Goal: Task Accomplishment & Management: Complete application form

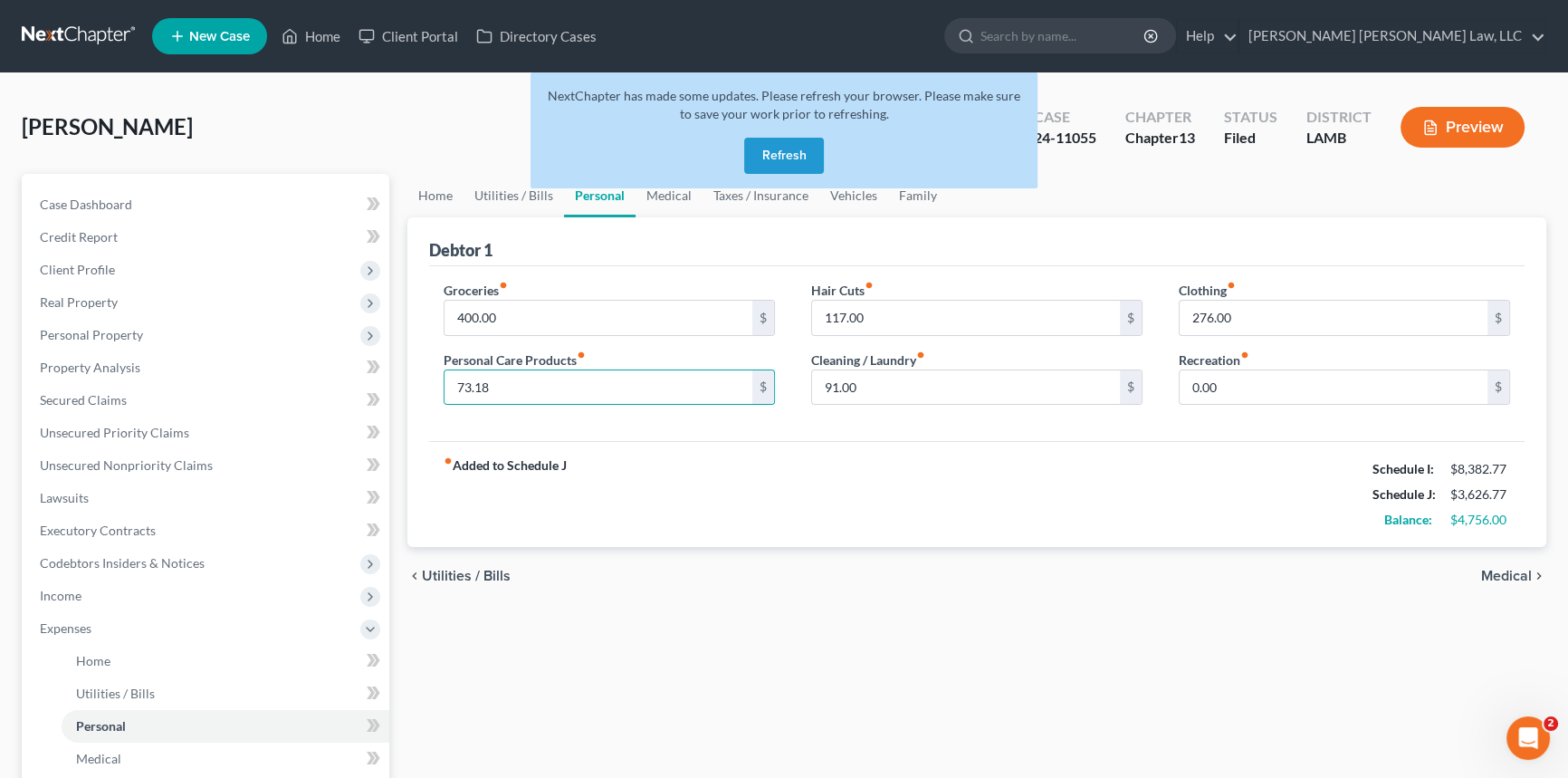
click at [778, 149] on button "Refresh" at bounding box center [783, 156] width 79 height 37
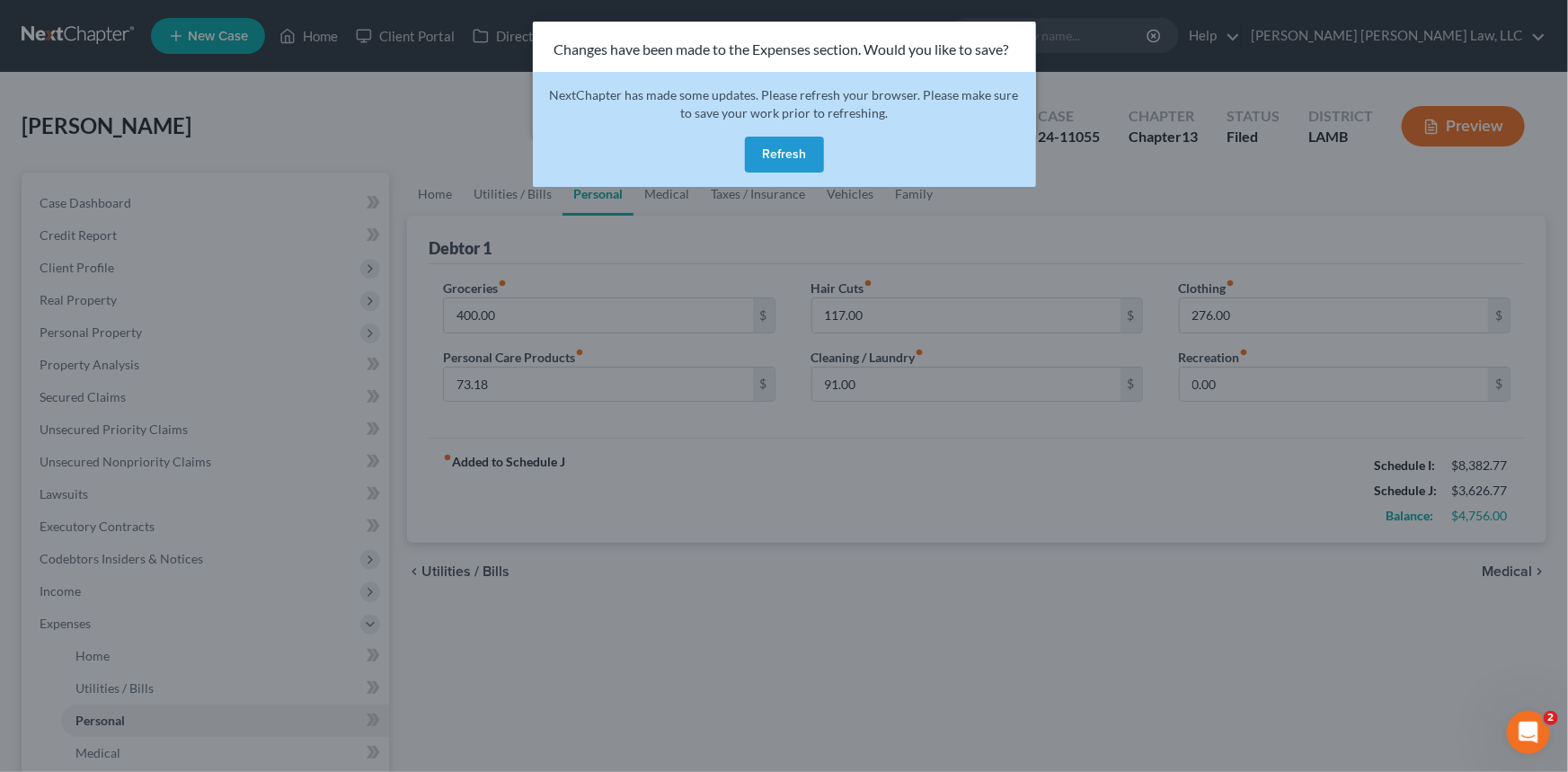
click at [793, 160] on button "Refresh" at bounding box center [784, 155] width 79 height 36
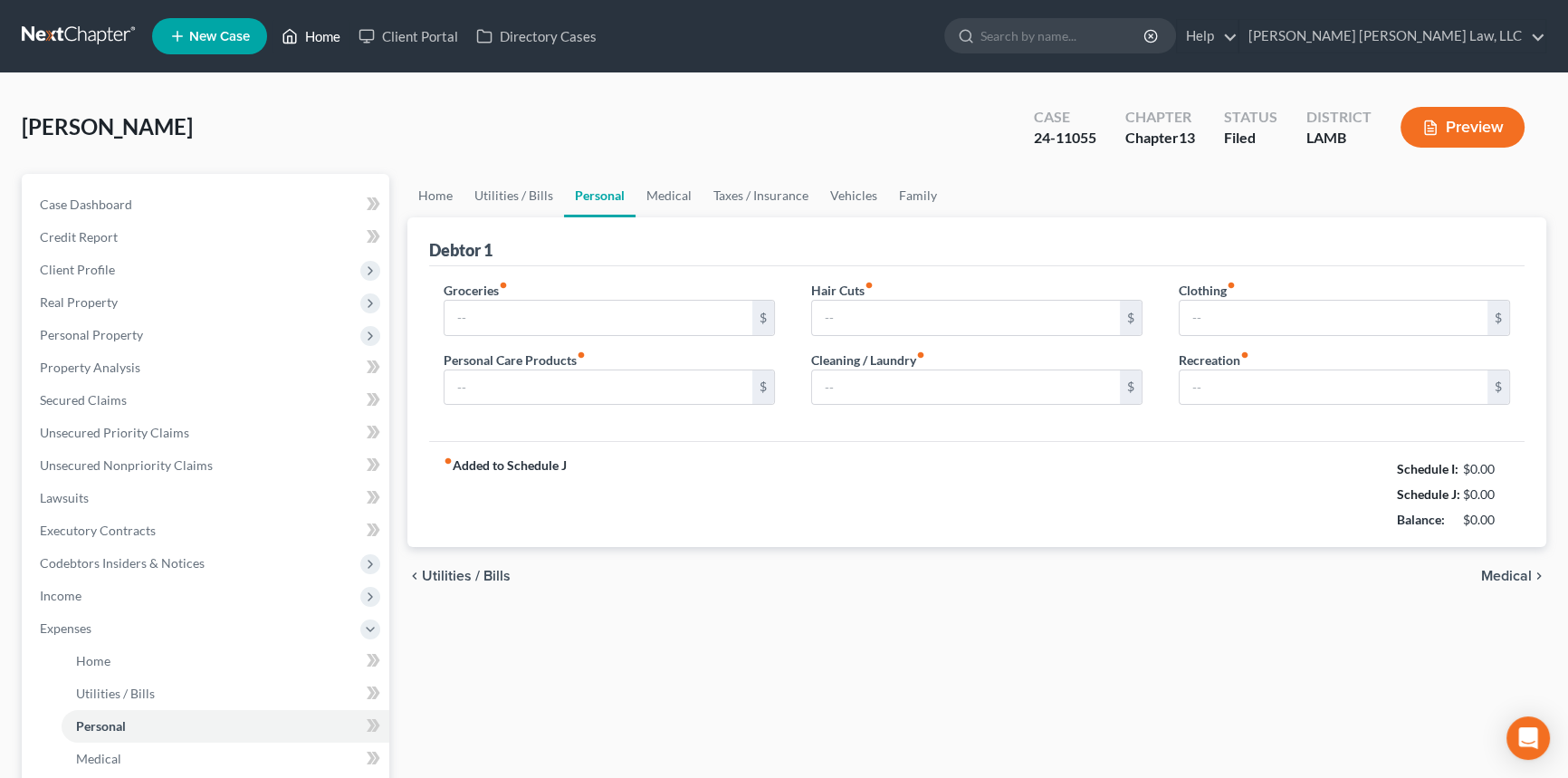
type input "2,437.00"
type input "390.00"
type input "117.00"
type input "91.00"
type input "276.00"
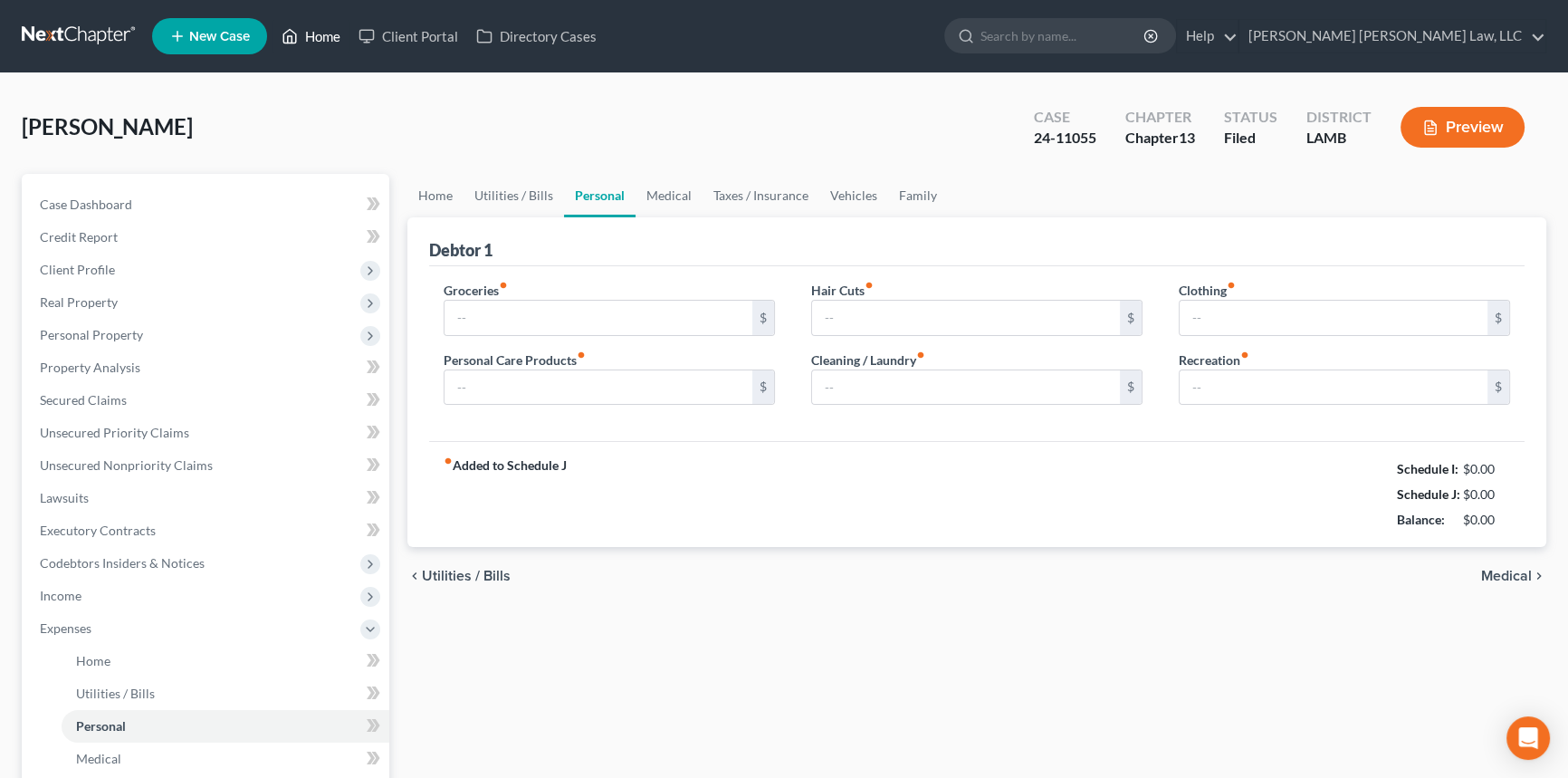
type input "0.00"
click at [323, 37] on link "Home" at bounding box center [311, 37] width 77 height 33
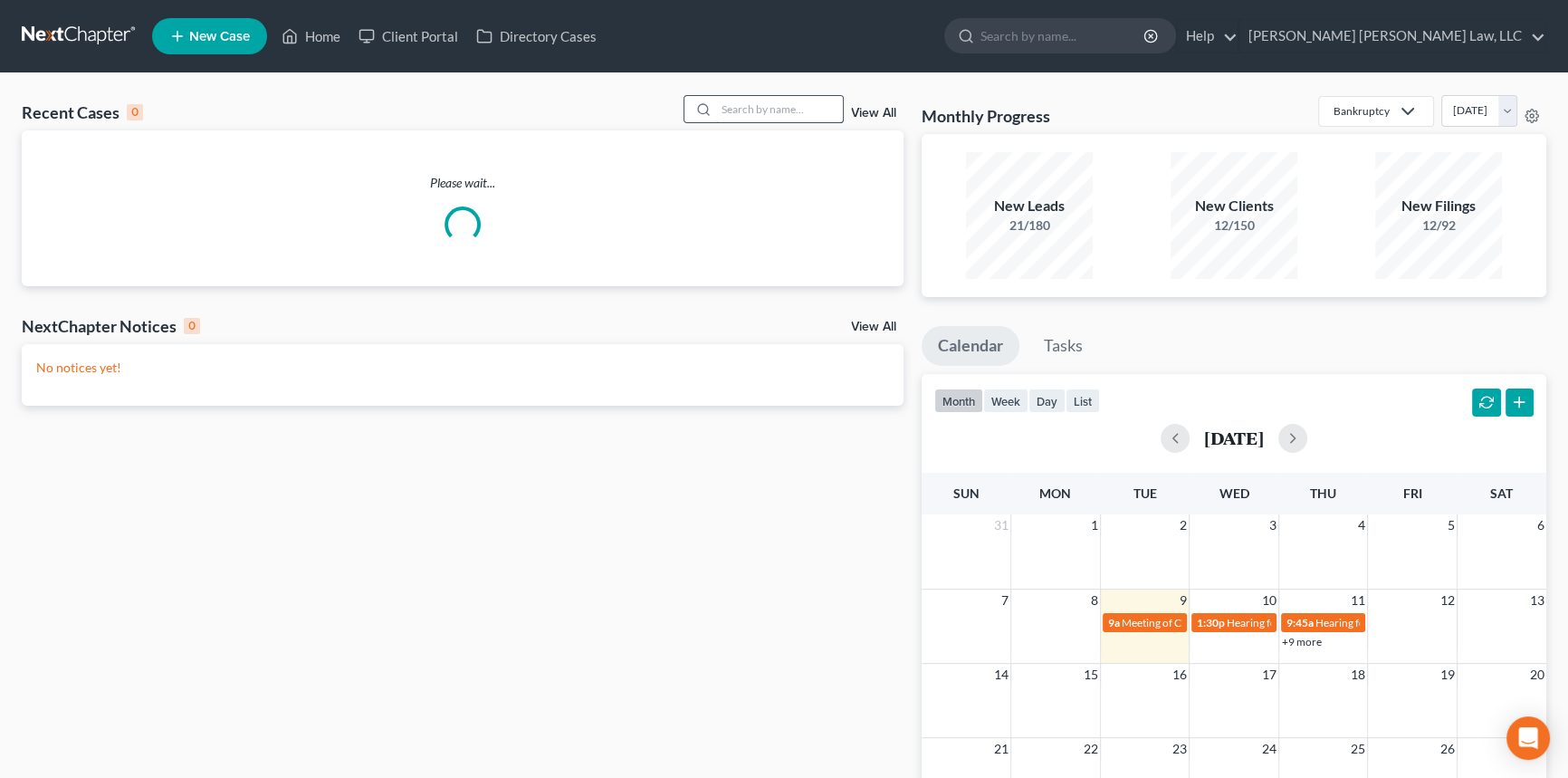
click at [756, 112] on input "search" at bounding box center [779, 109] width 127 height 27
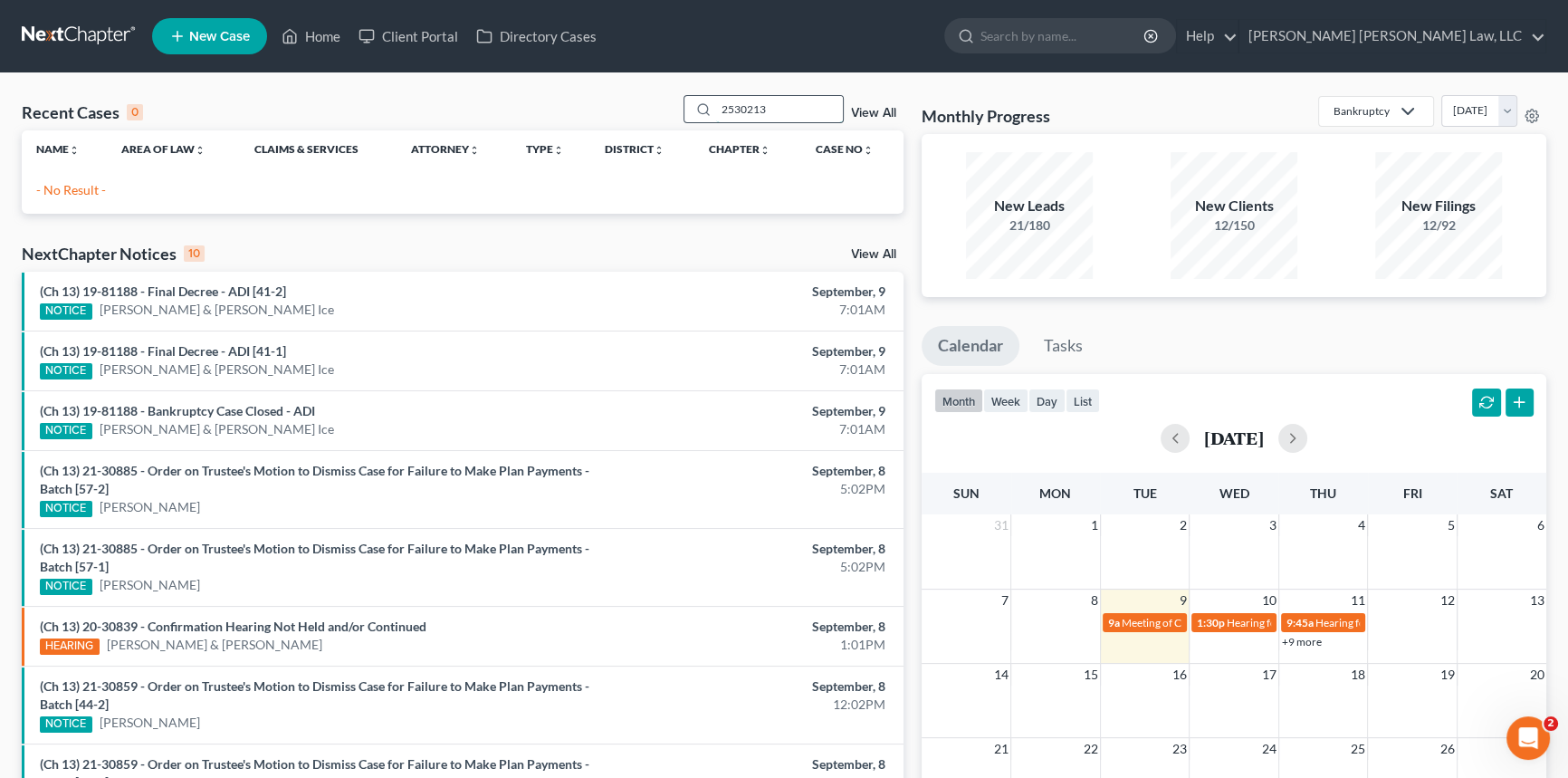
click at [730, 114] on input "2530213" at bounding box center [779, 109] width 127 height 27
type input "25-30213"
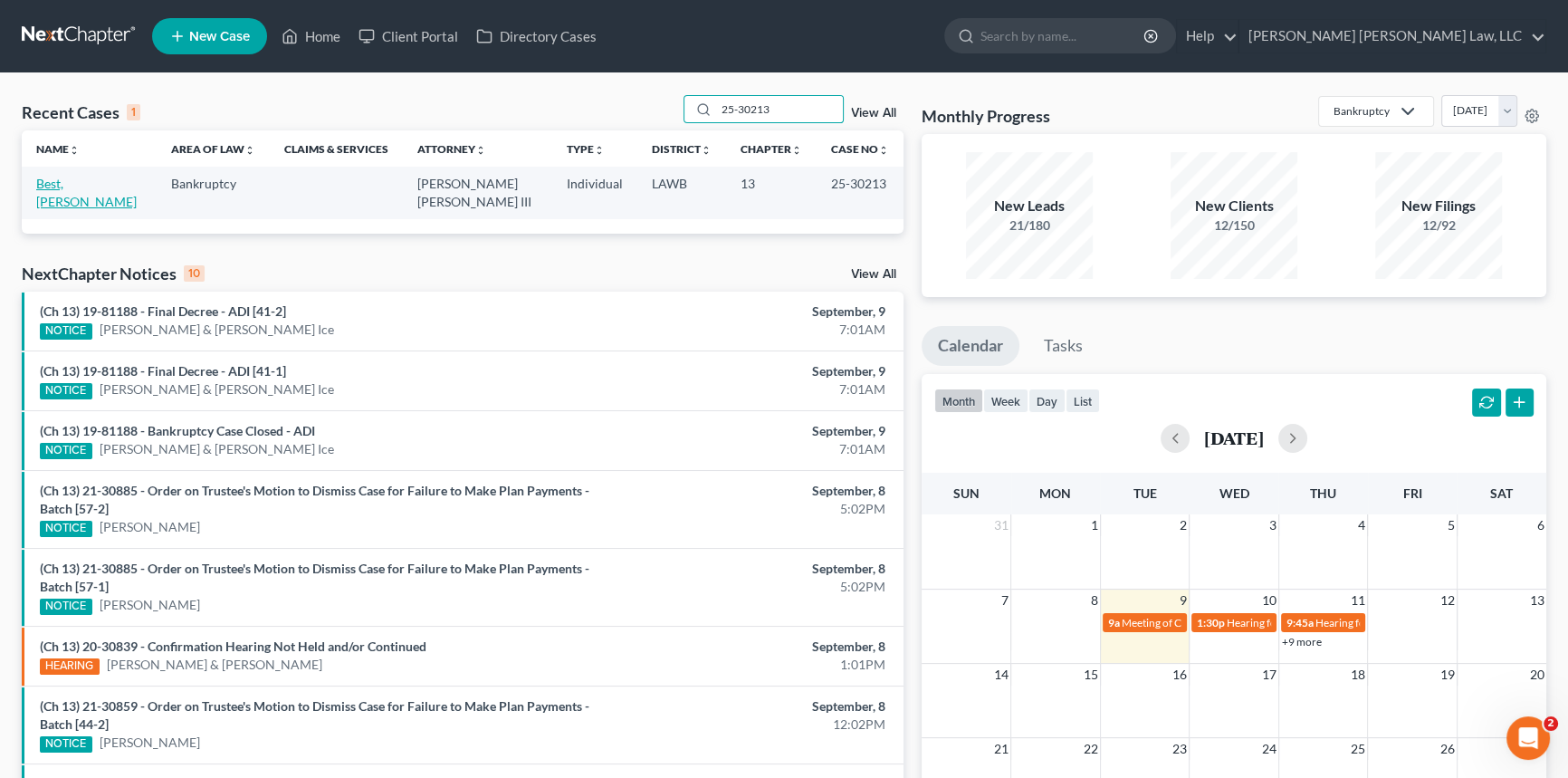
click at [62, 185] on link "Best, Thomas" at bounding box center [87, 192] width 101 height 34
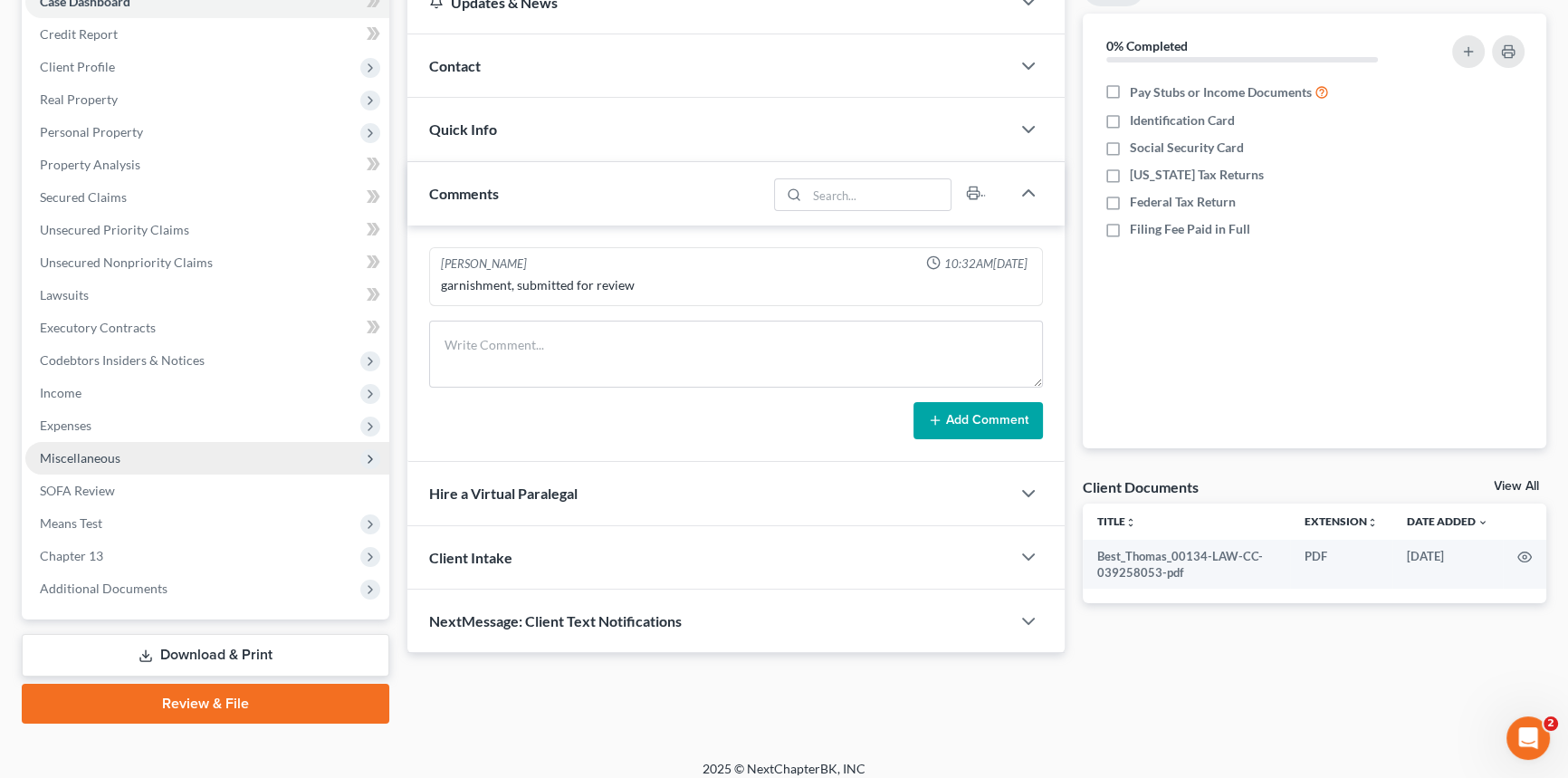
scroll to position [215, 0]
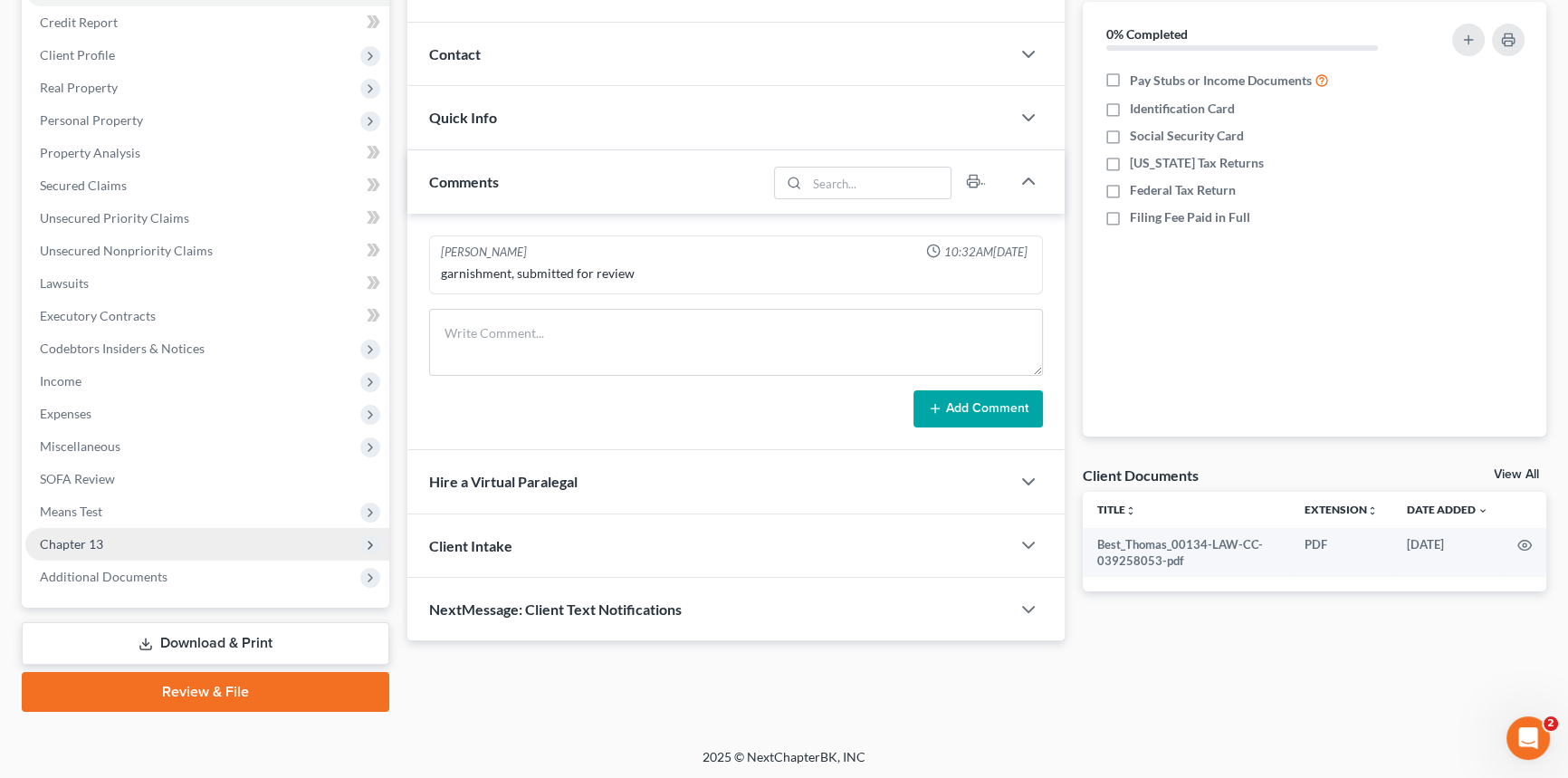
click at [156, 543] on span "Chapter 13" at bounding box center [207, 545] width 364 height 33
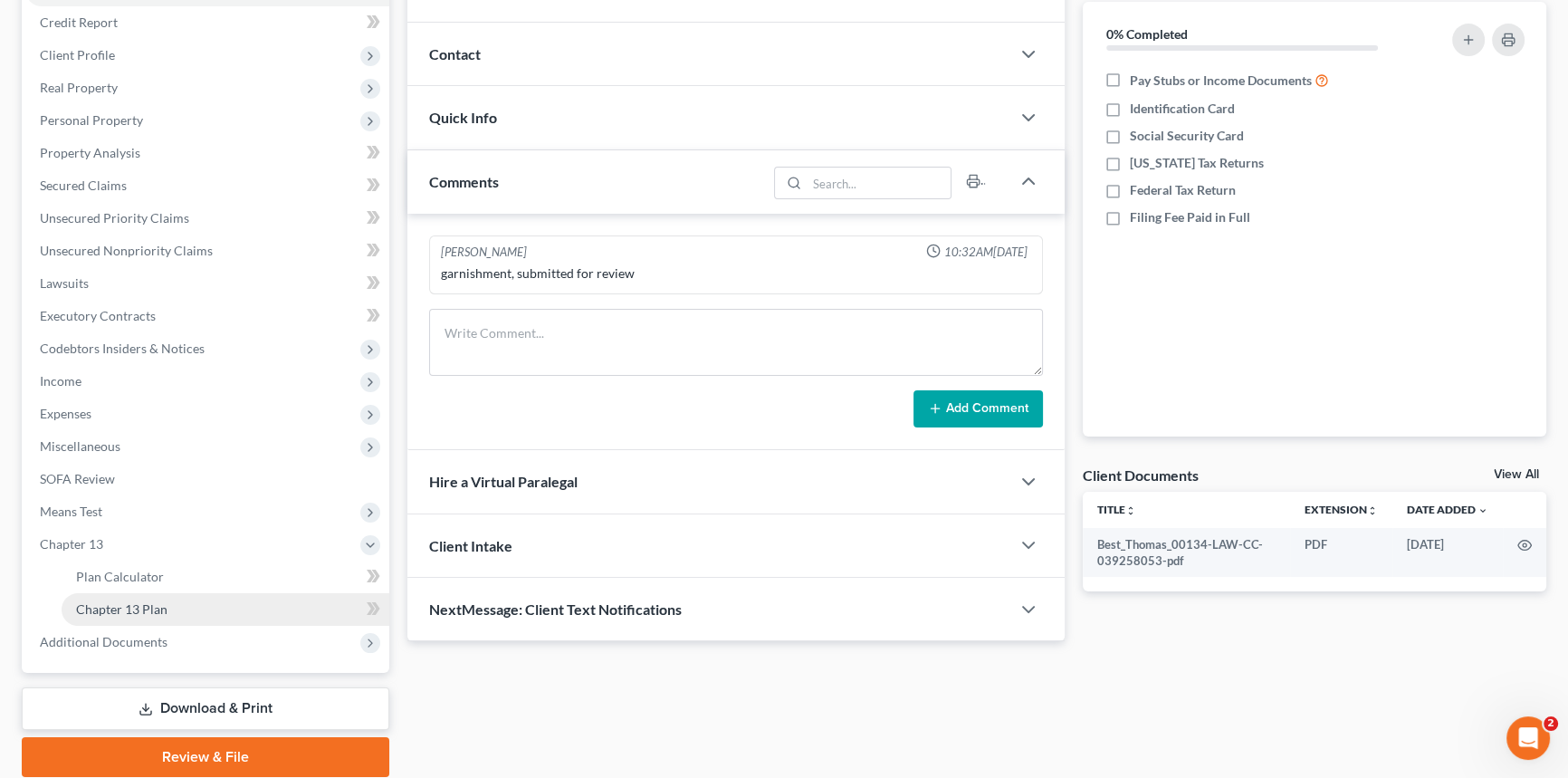
click at [172, 603] on link "Chapter 13 Plan" at bounding box center [225, 610] width 328 height 33
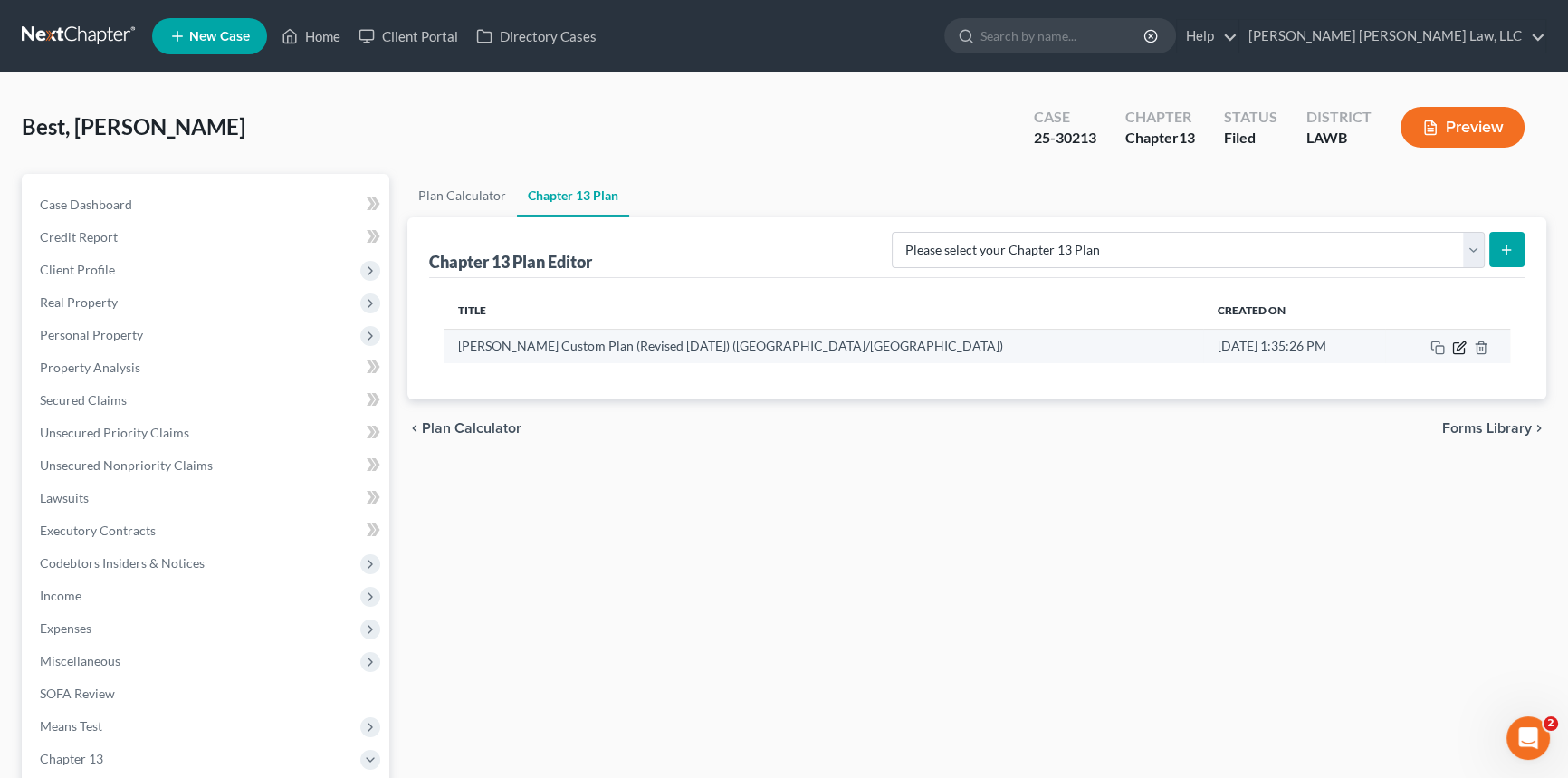
click at [1456, 347] on icon "button" at bounding box center [1459, 347] width 15 height 15
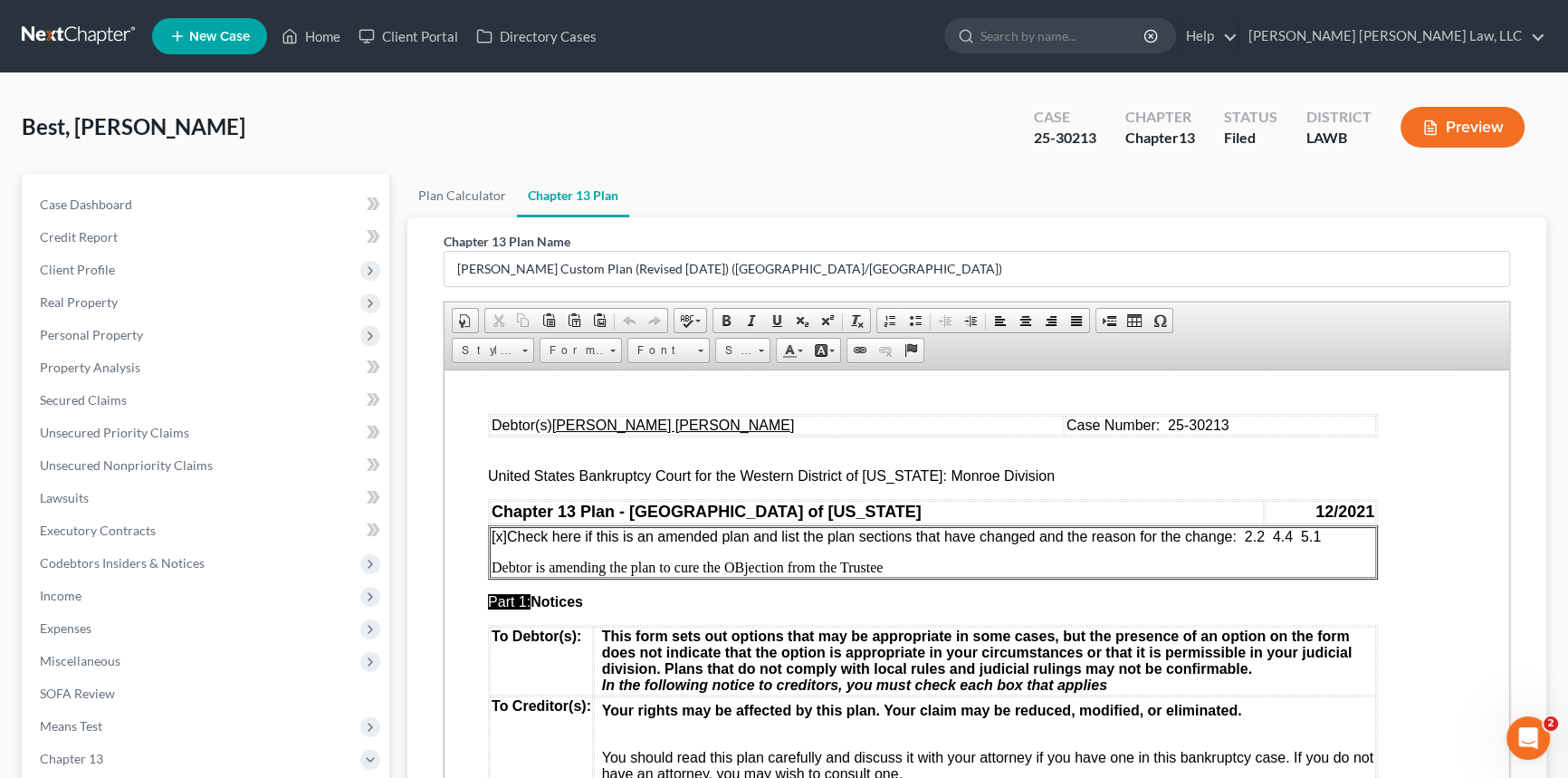
click at [741, 569] on p "Debtor is amending the plan to cure the OBjection from the Trustee" at bounding box center [933, 567] width 883 height 16
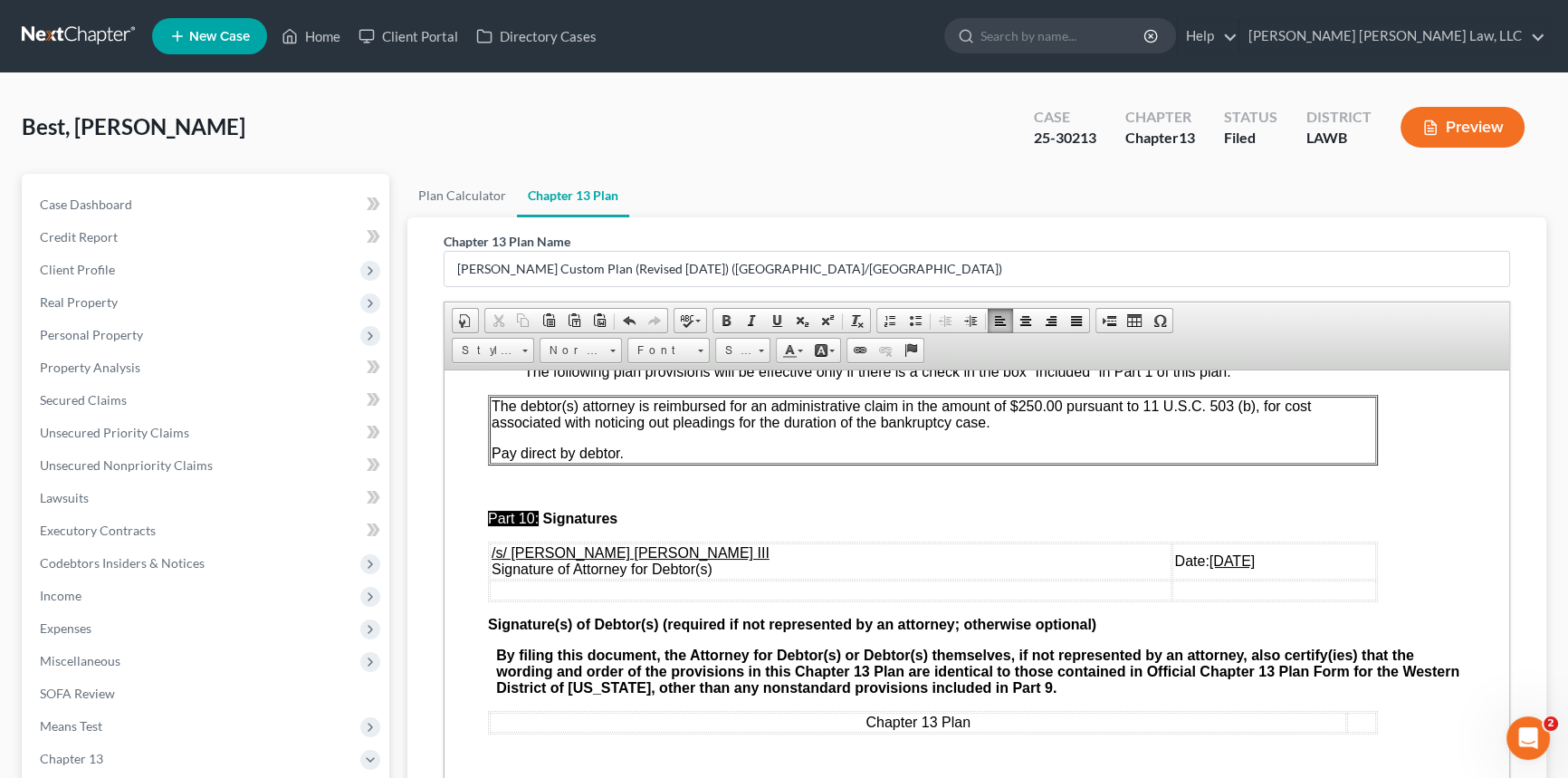
click at [1209, 554] on u "09/05/2025" at bounding box center [1232, 560] width 46 height 16
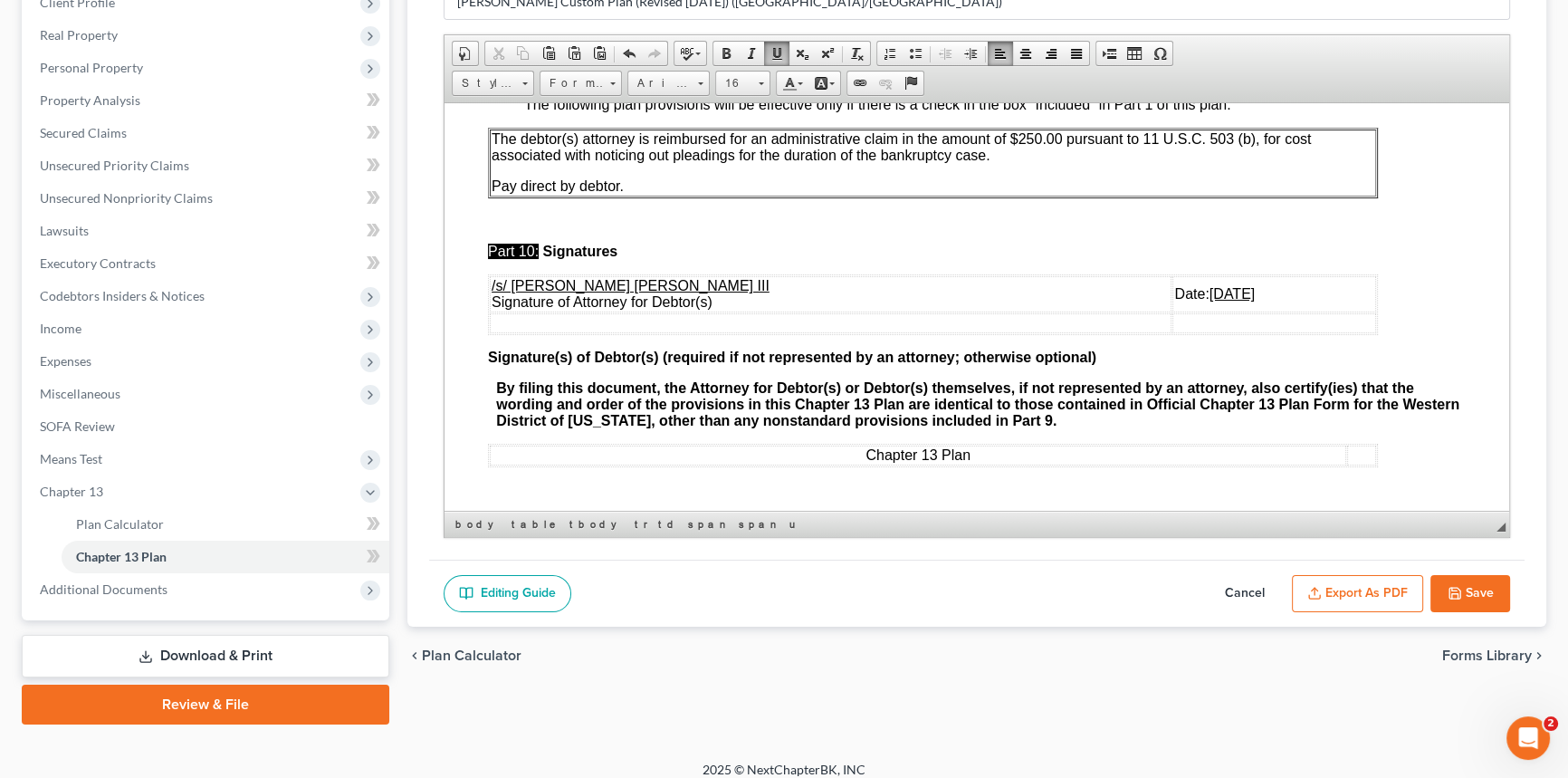
scroll to position [281, 0]
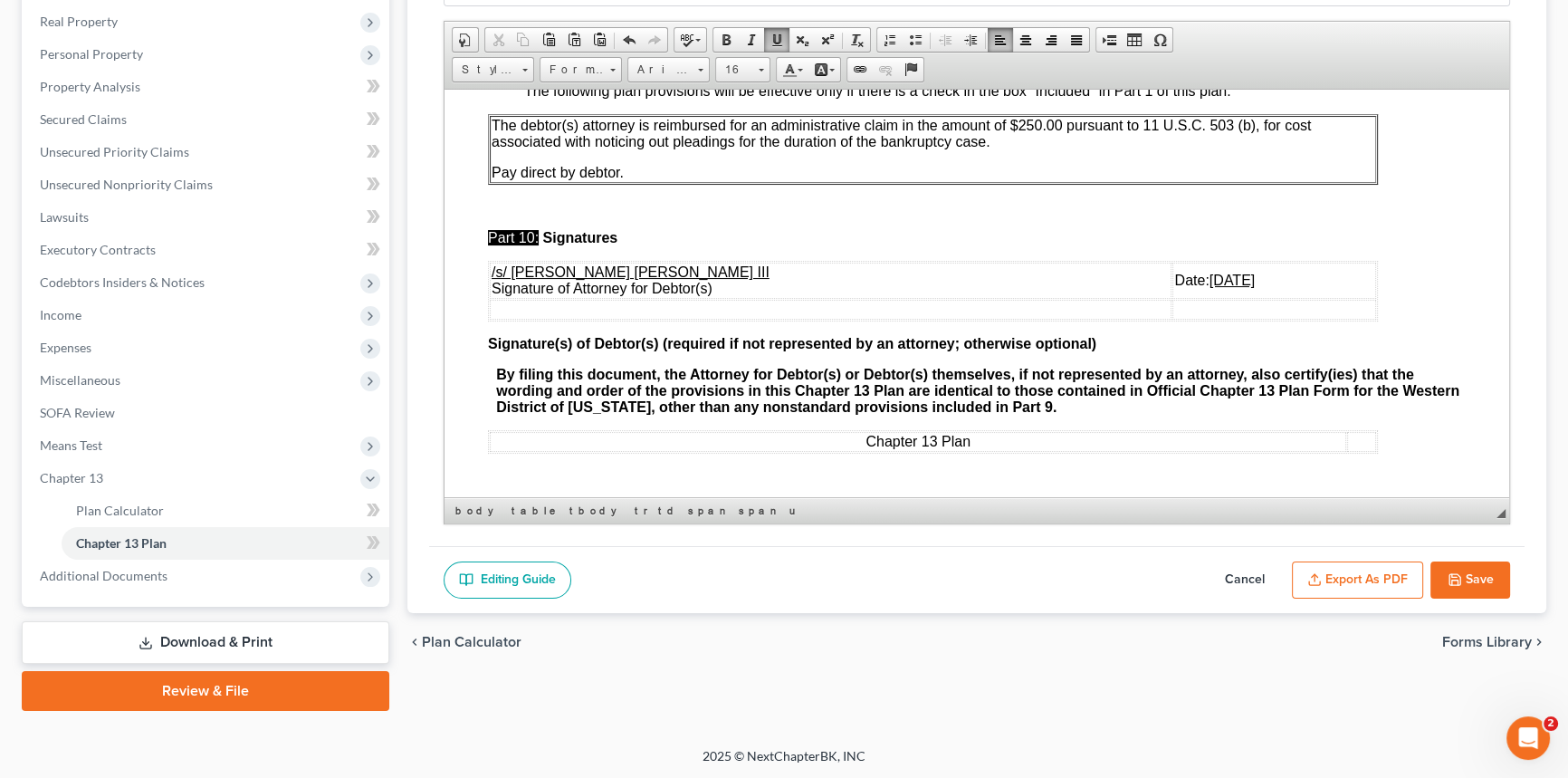
click at [1361, 578] on button "Export as PDF" at bounding box center [1358, 581] width 132 height 38
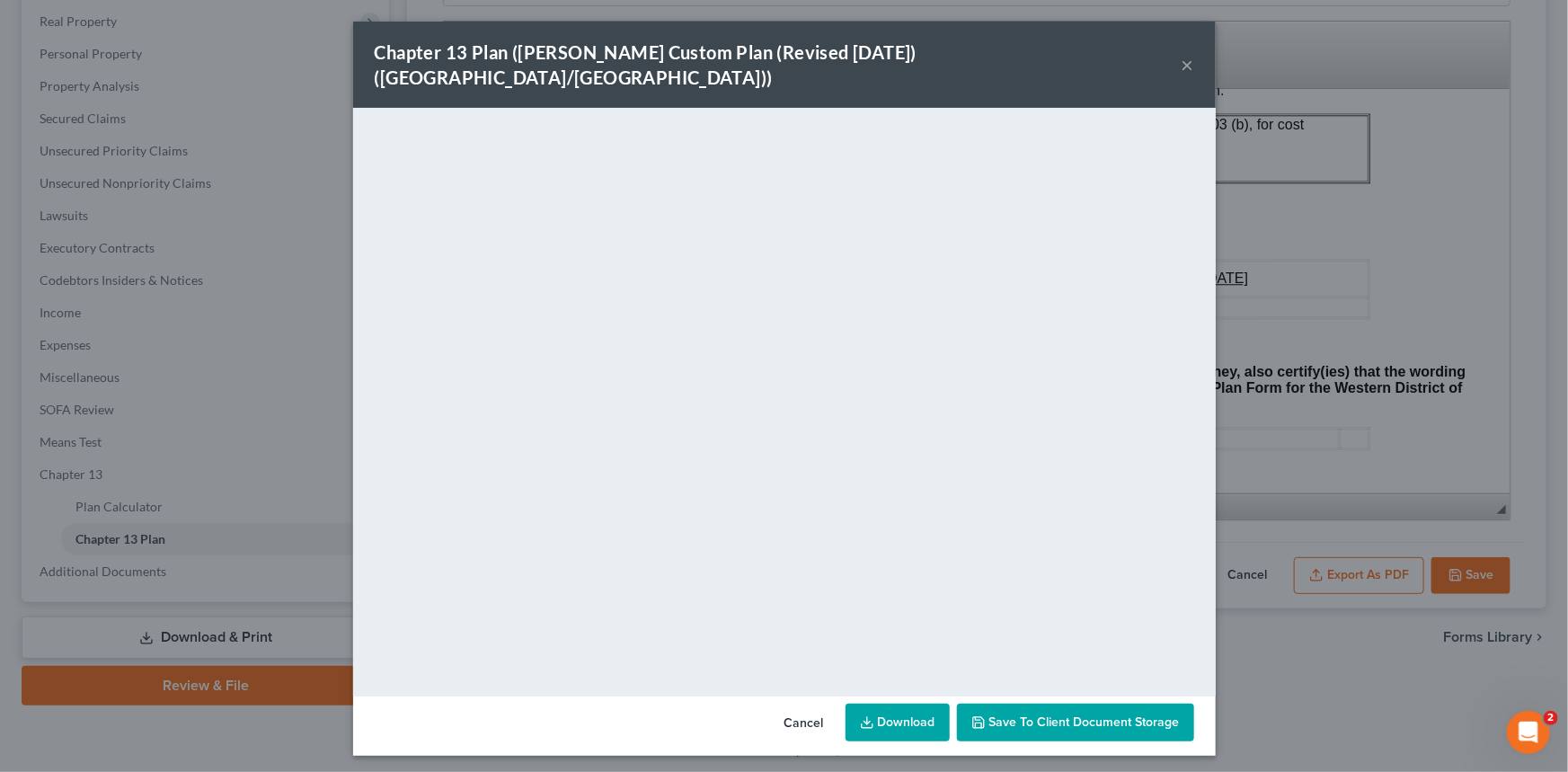
click at [1185, 54] on button "×" at bounding box center [1188, 64] width 13 height 22
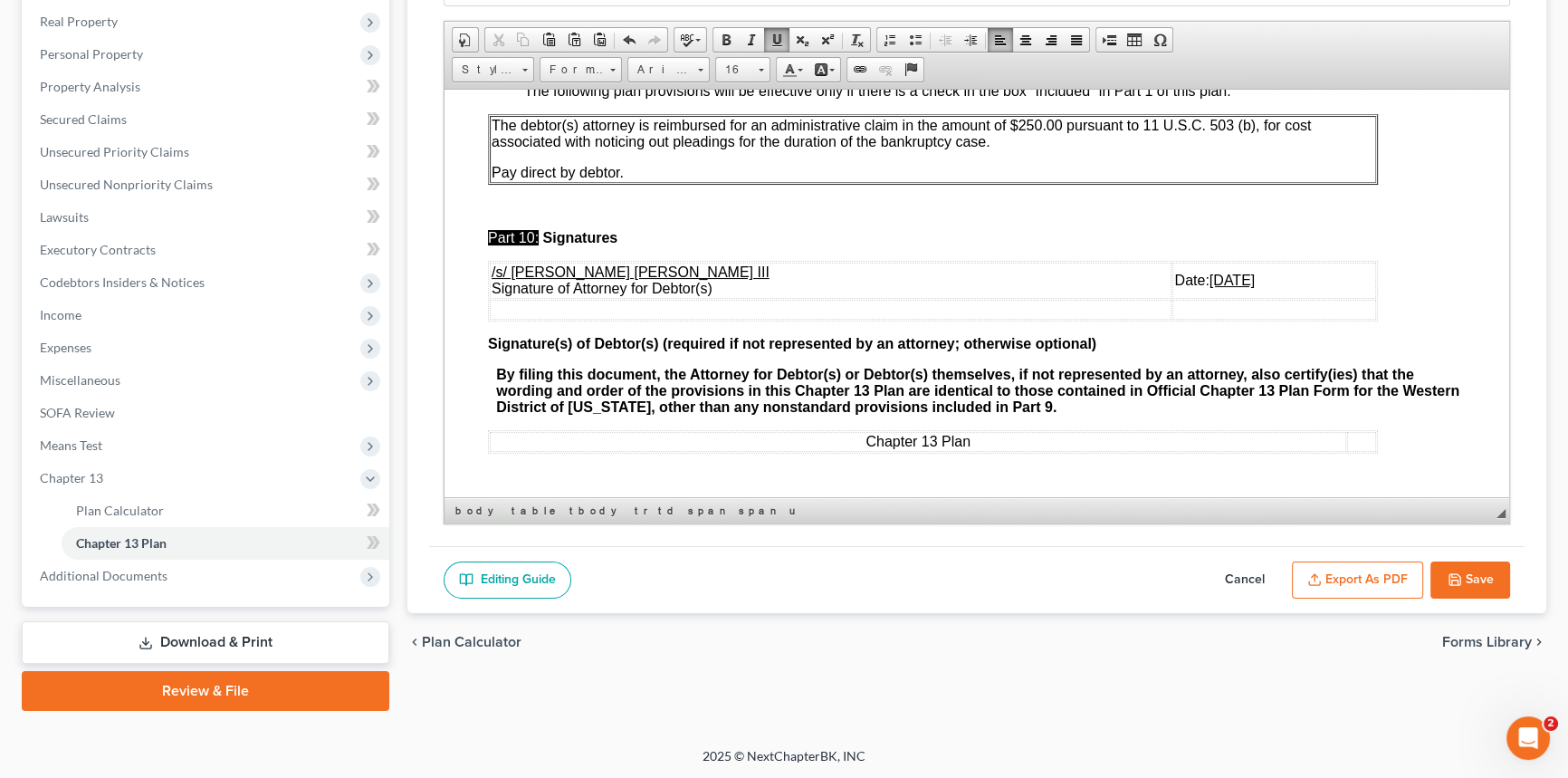
click at [1462, 573] on button "Save" at bounding box center [1469, 581] width 79 height 38
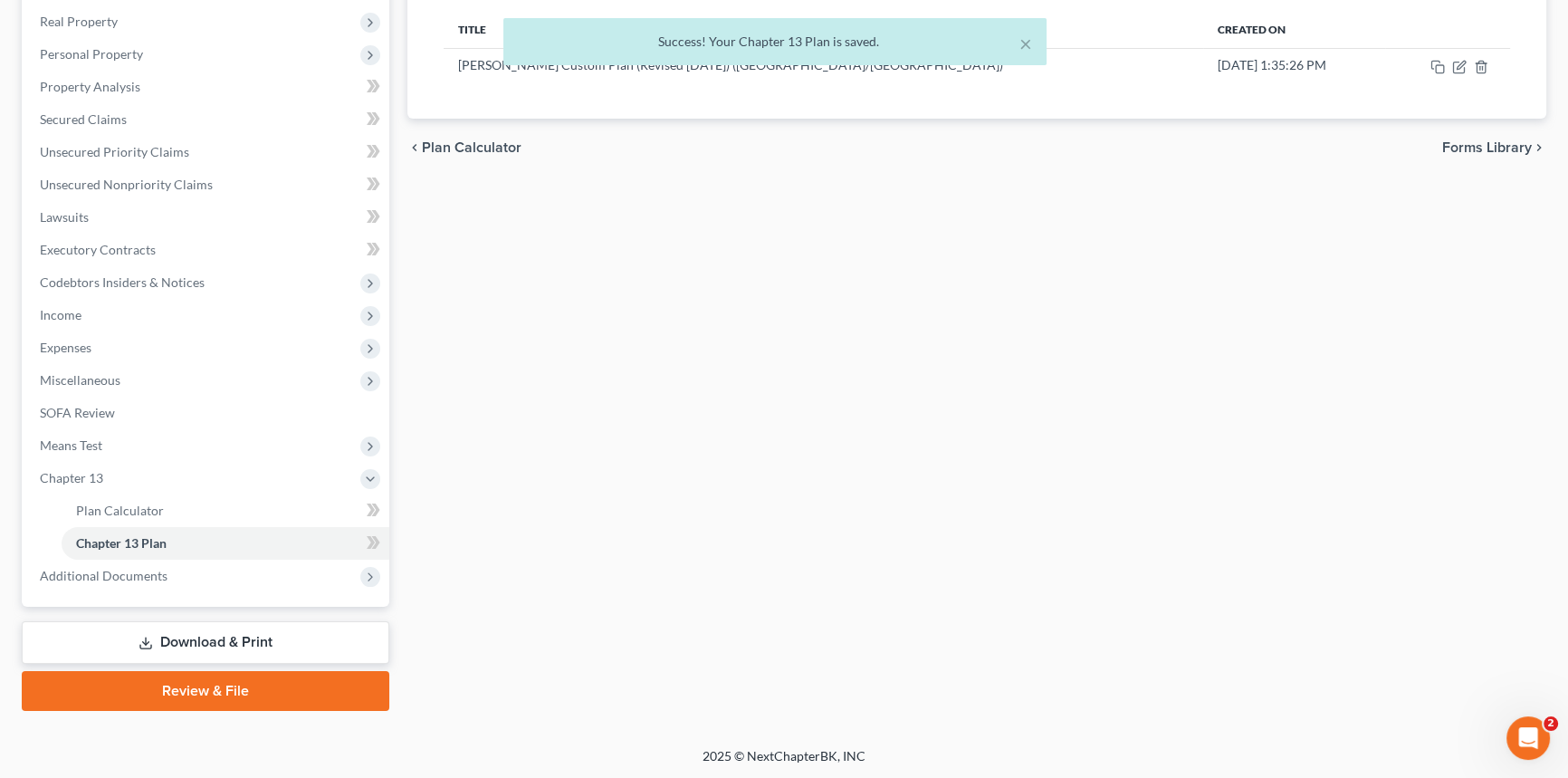
scroll to position [0, 0]
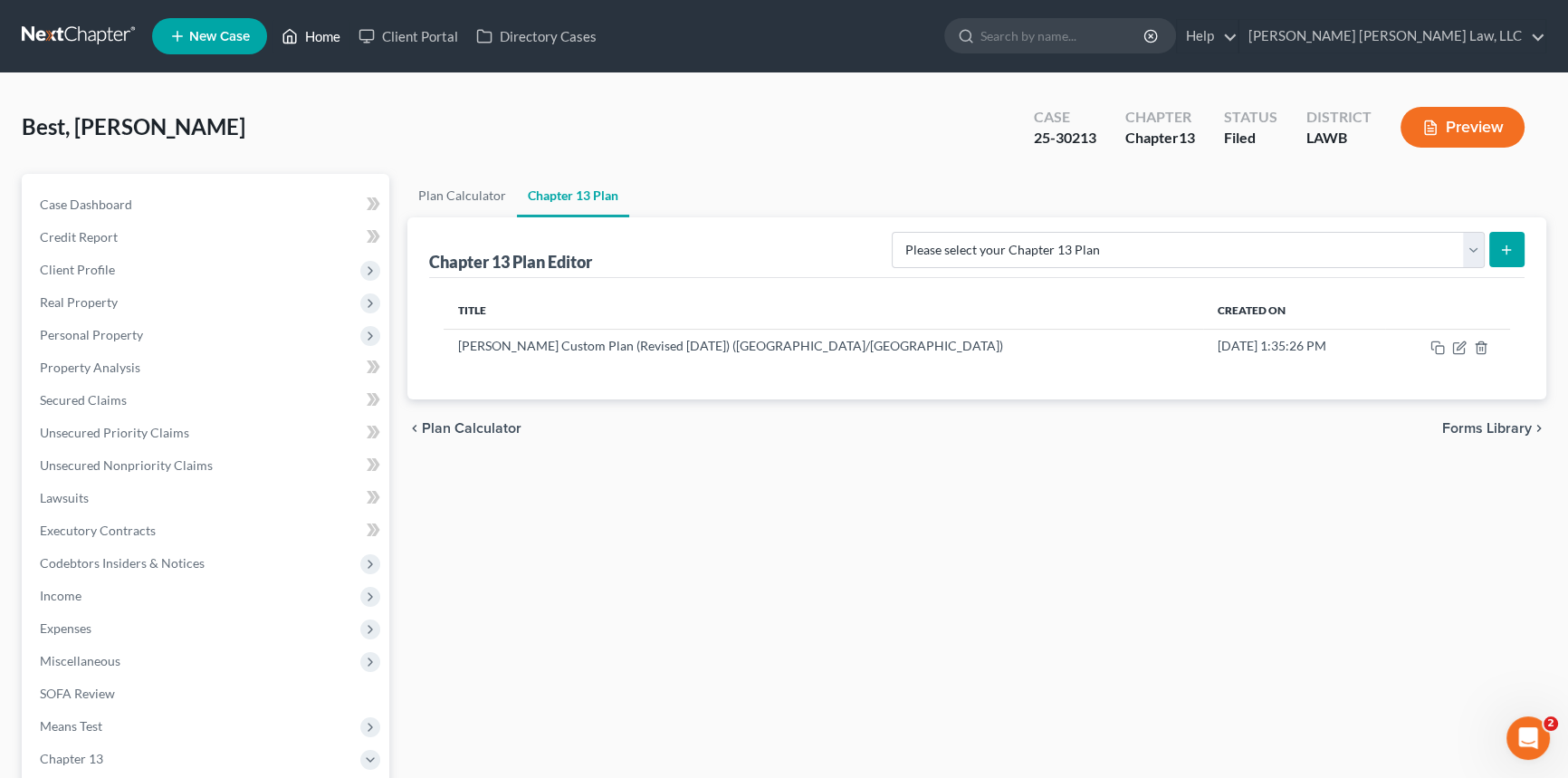
click at [326, 36] on link "Home" at bounding box center [311, 37] width 77 height 33
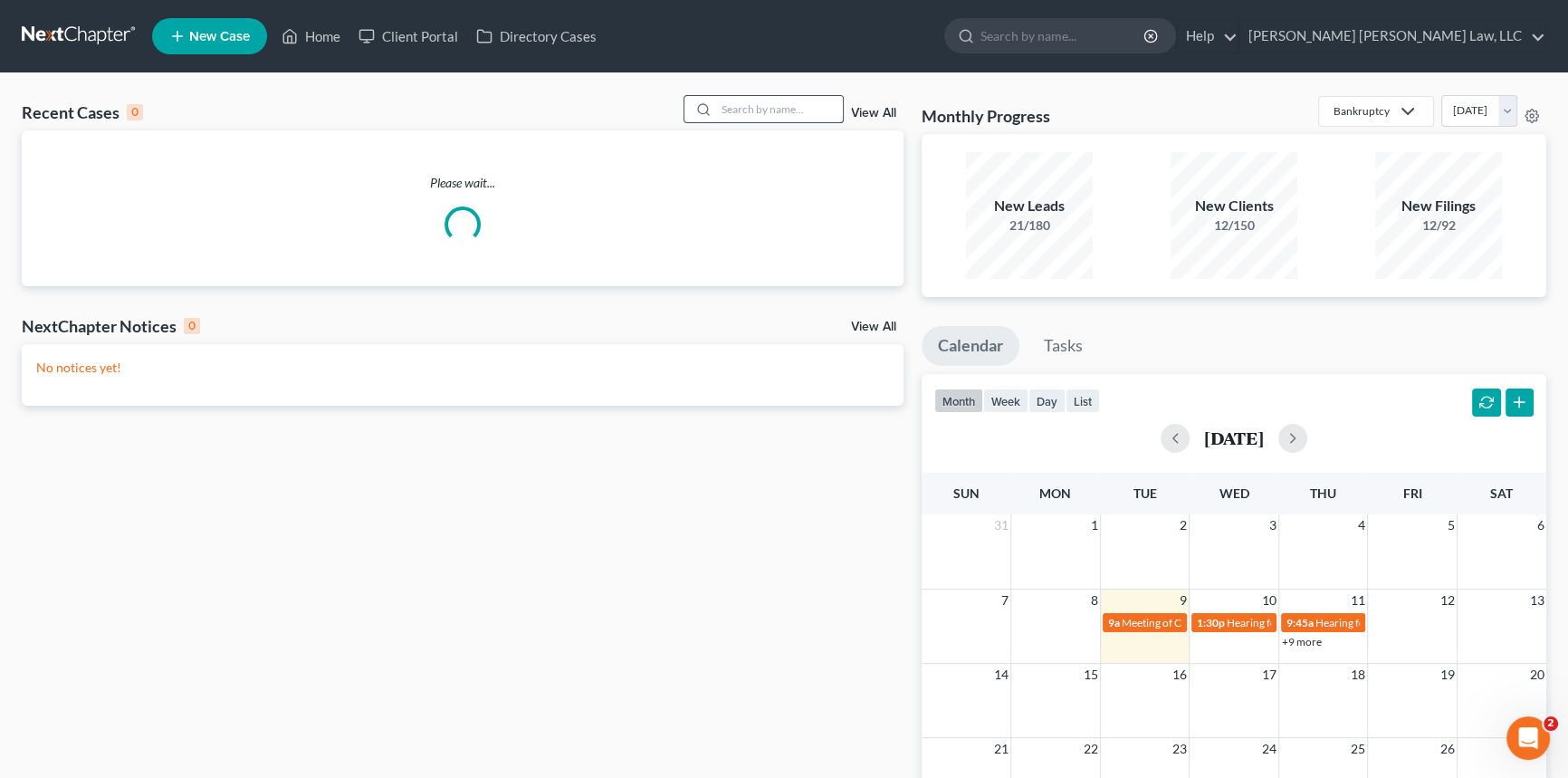
click at [783, 106] on input "search" at bounding box center [779, 109] width 127 height 27
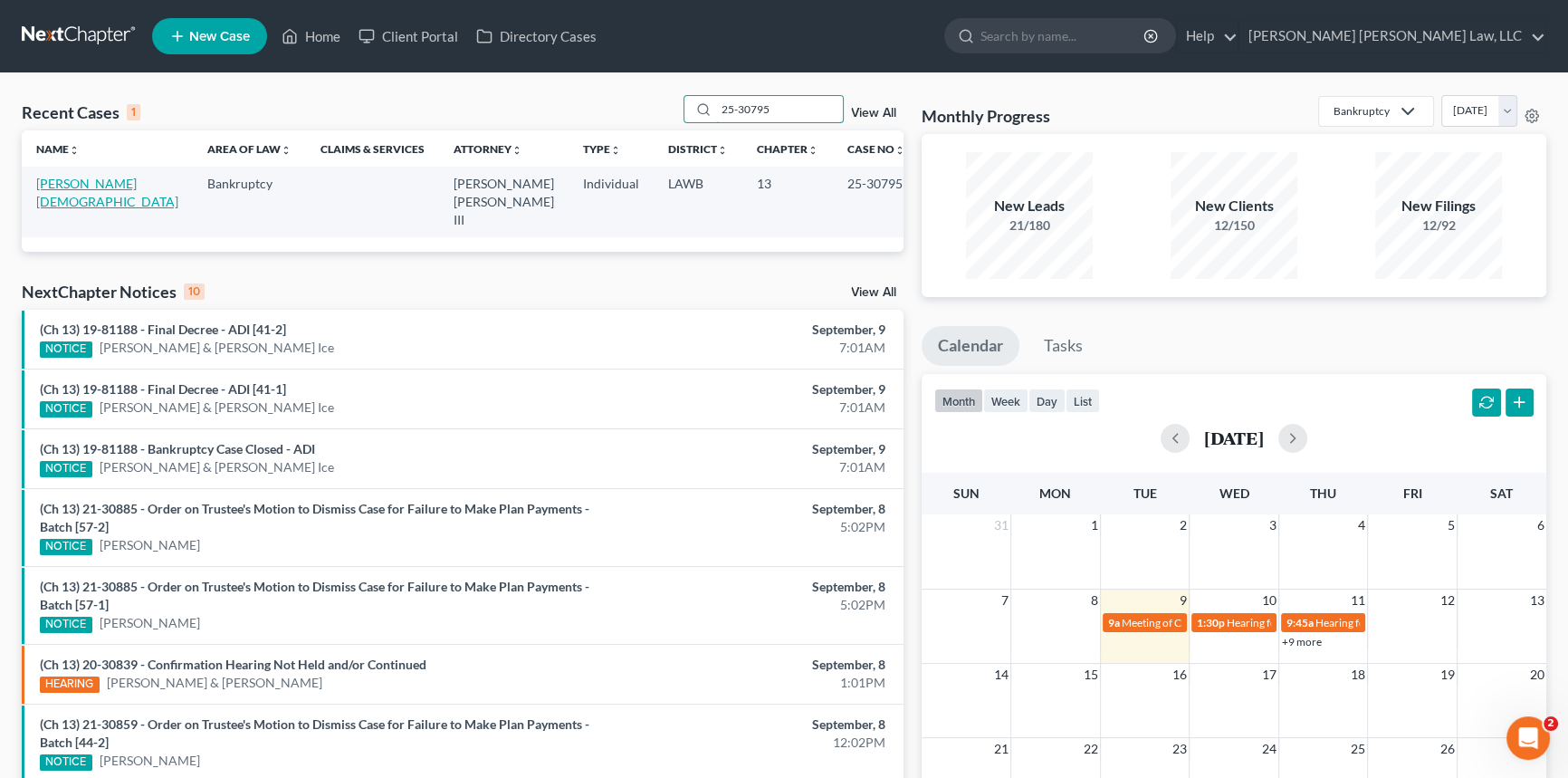
type input "25-30795"
click at [90, 183] on link "Cowart, Tenesha" at bounding box center [108, 192] width 143 height 34
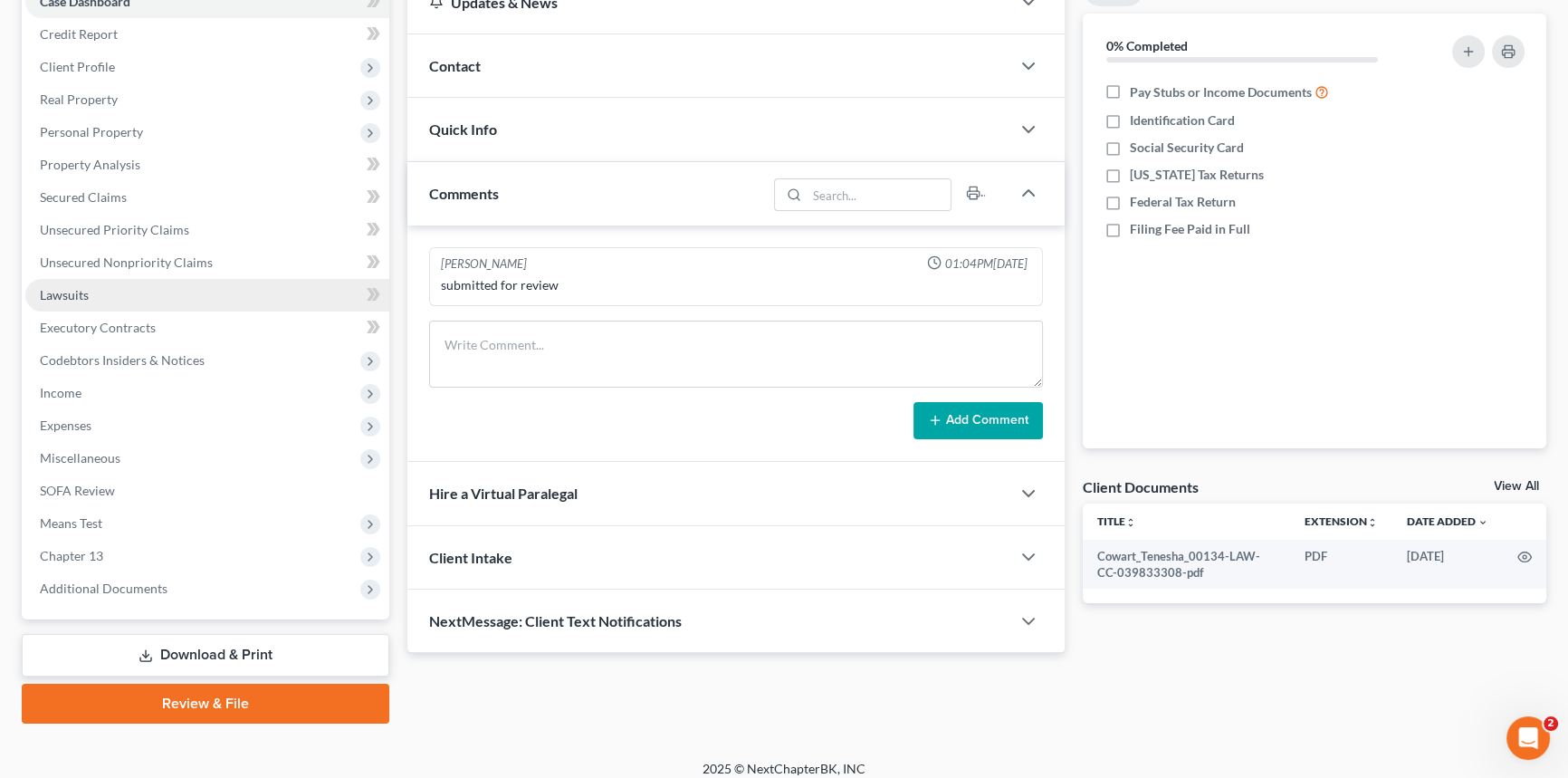
scroll to position [215, 0]
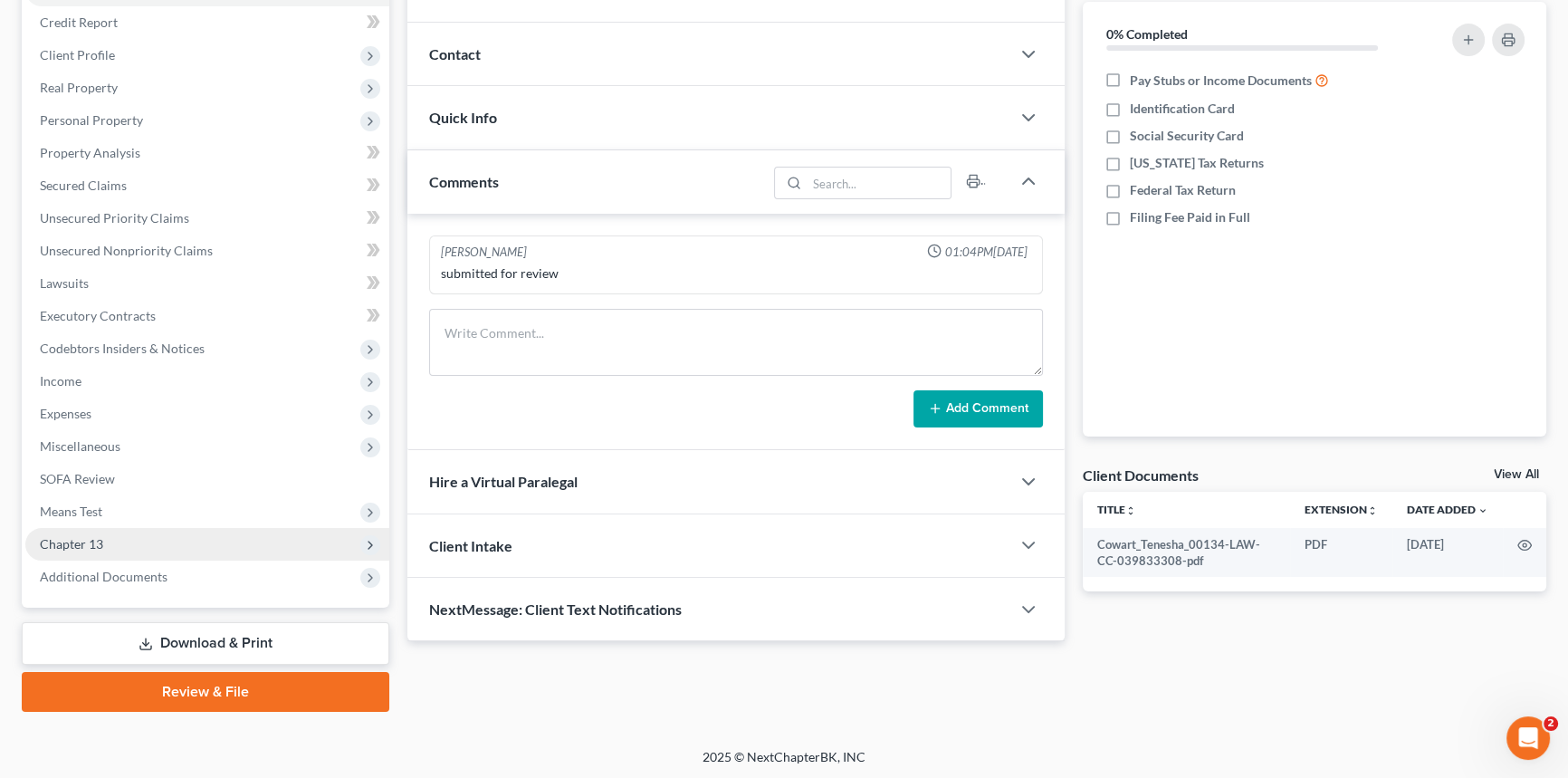
click at [136, 544] on span "Chapter 13" at bounding box center [207, 545] width 364 height 33
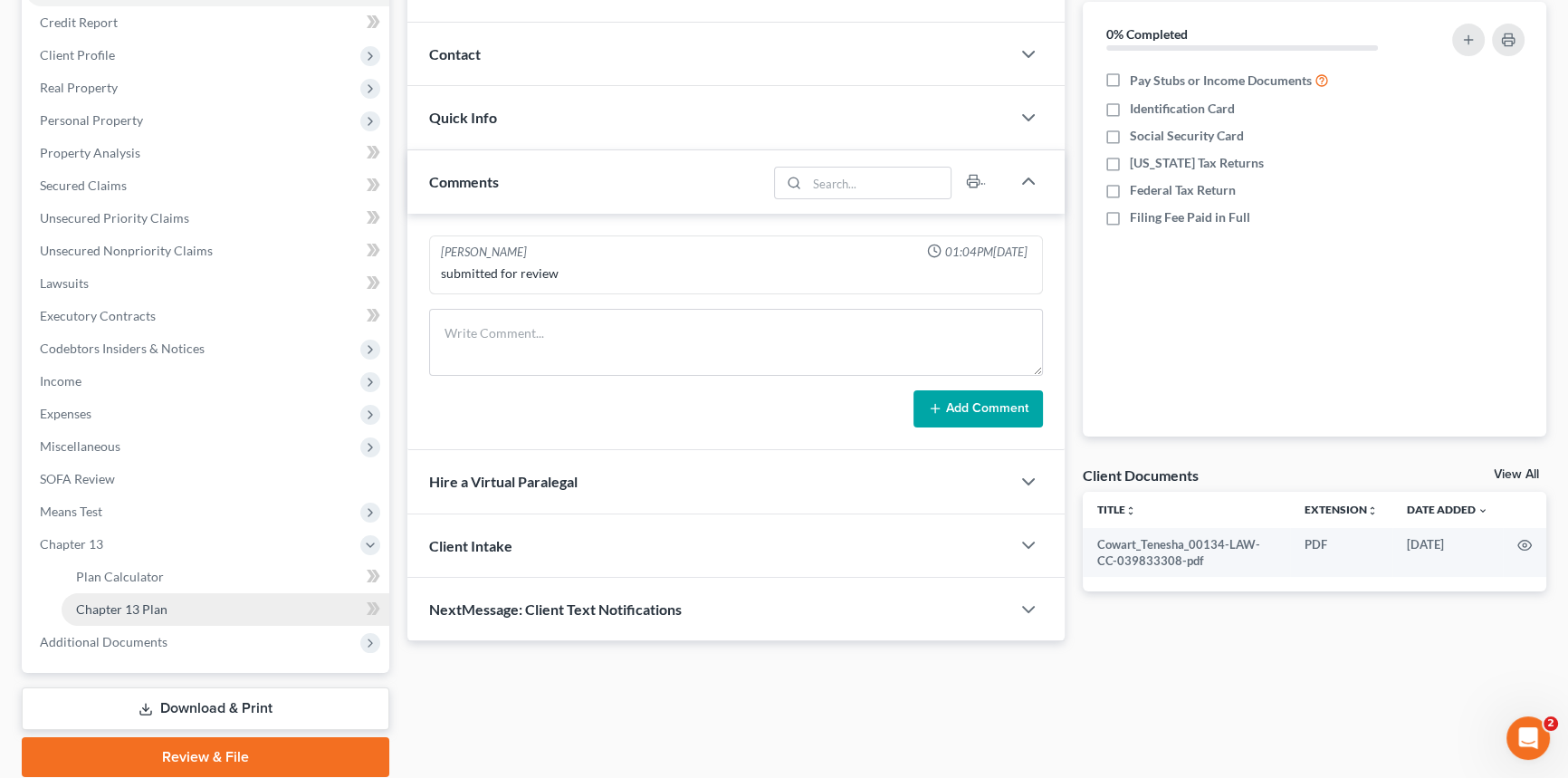
drag, startPoint x: 157, startPoint y: 602, endPoint x: 172, endPoint y: 606, distance: 15.5
click at [159, 602] on span "Chapter 13 Plan" at bounding box center [122, 609] width 91 height 16
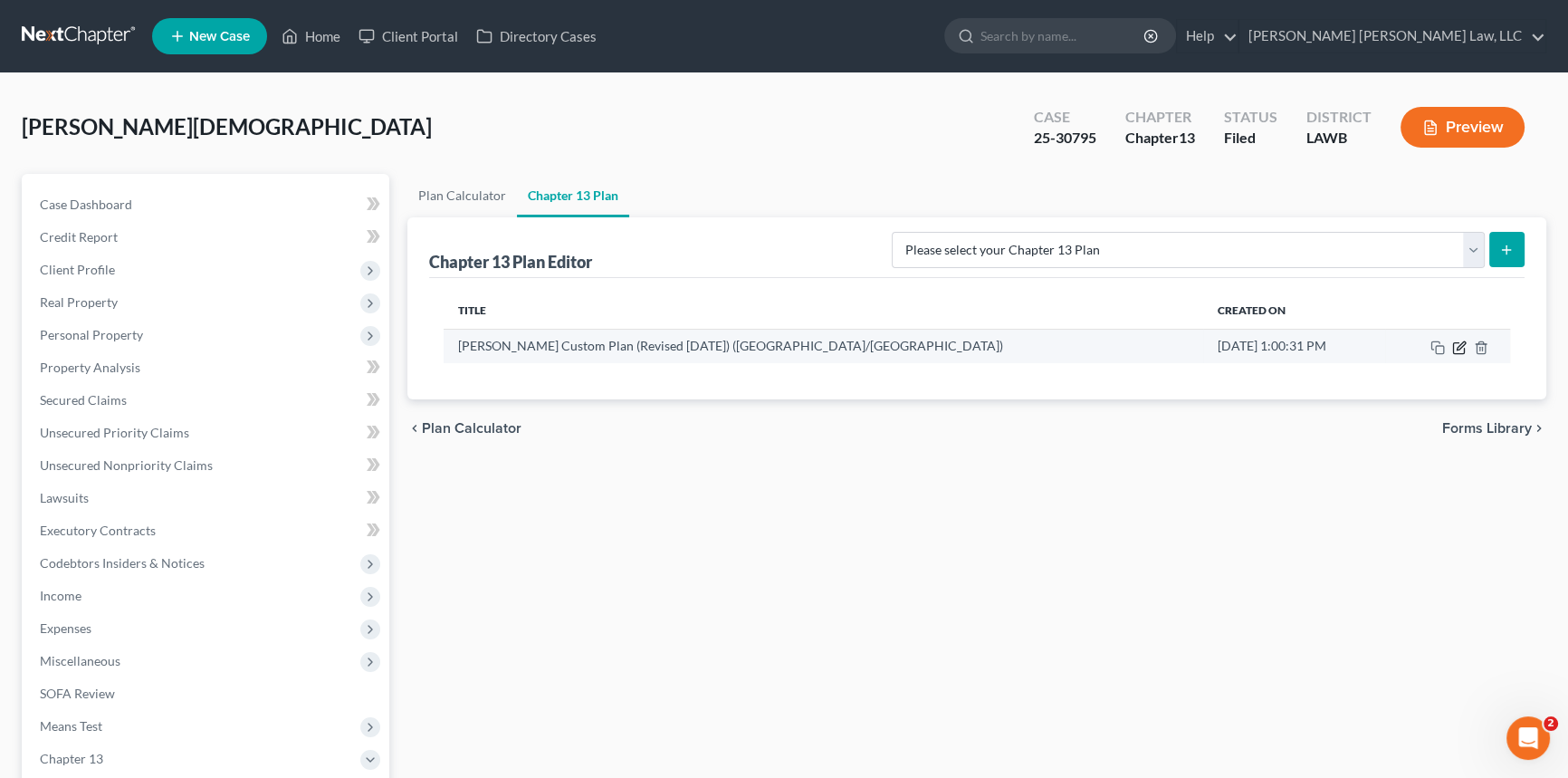
click at [1460, 353] on icon "button" at bounding box center [1459, 347] width 15 height 15
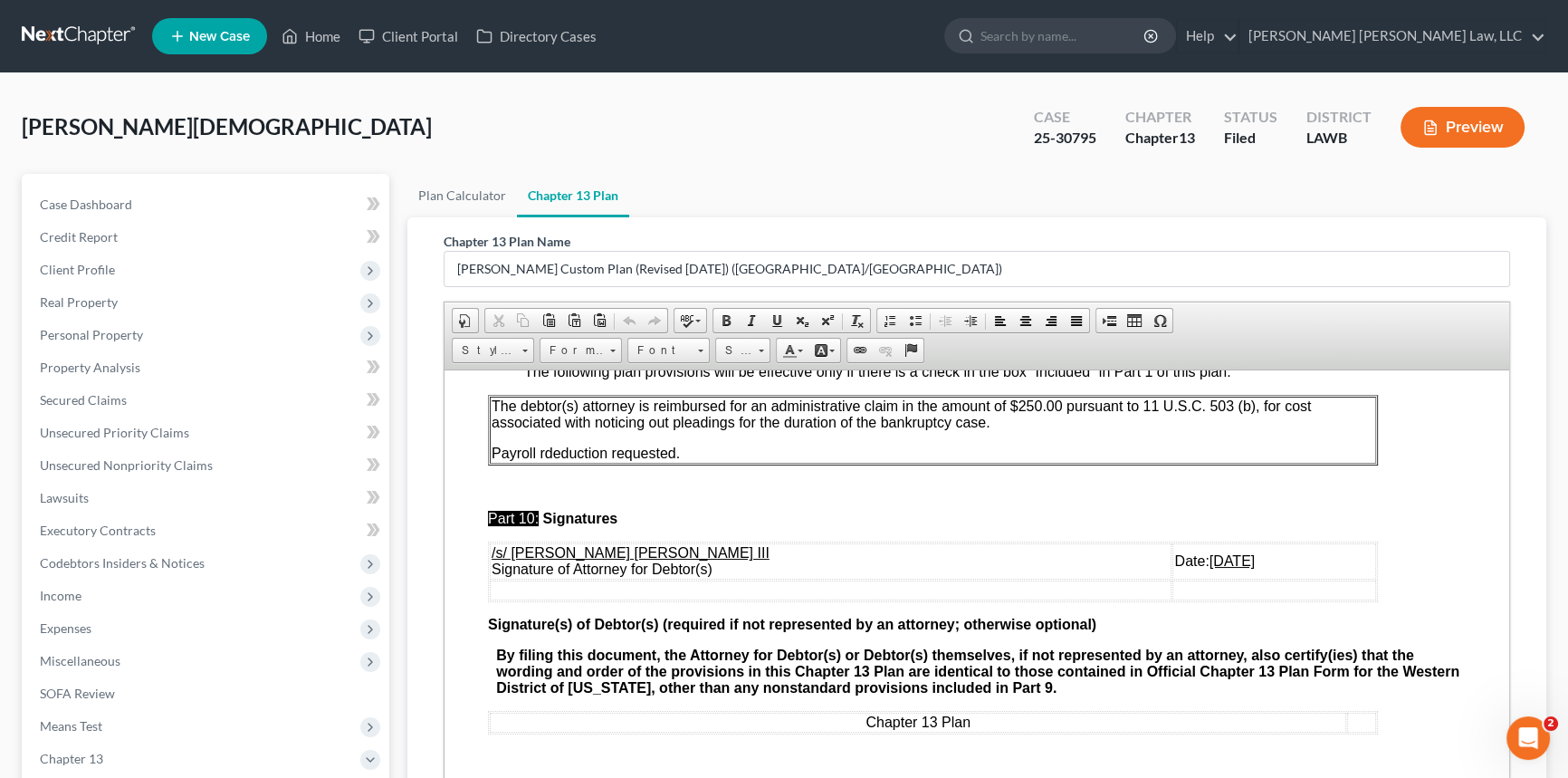
scroll to position [6533, 0]
click at [1209, 559] on u "09/05/2025" at bounding box center [1232, 560] width 46 height 16
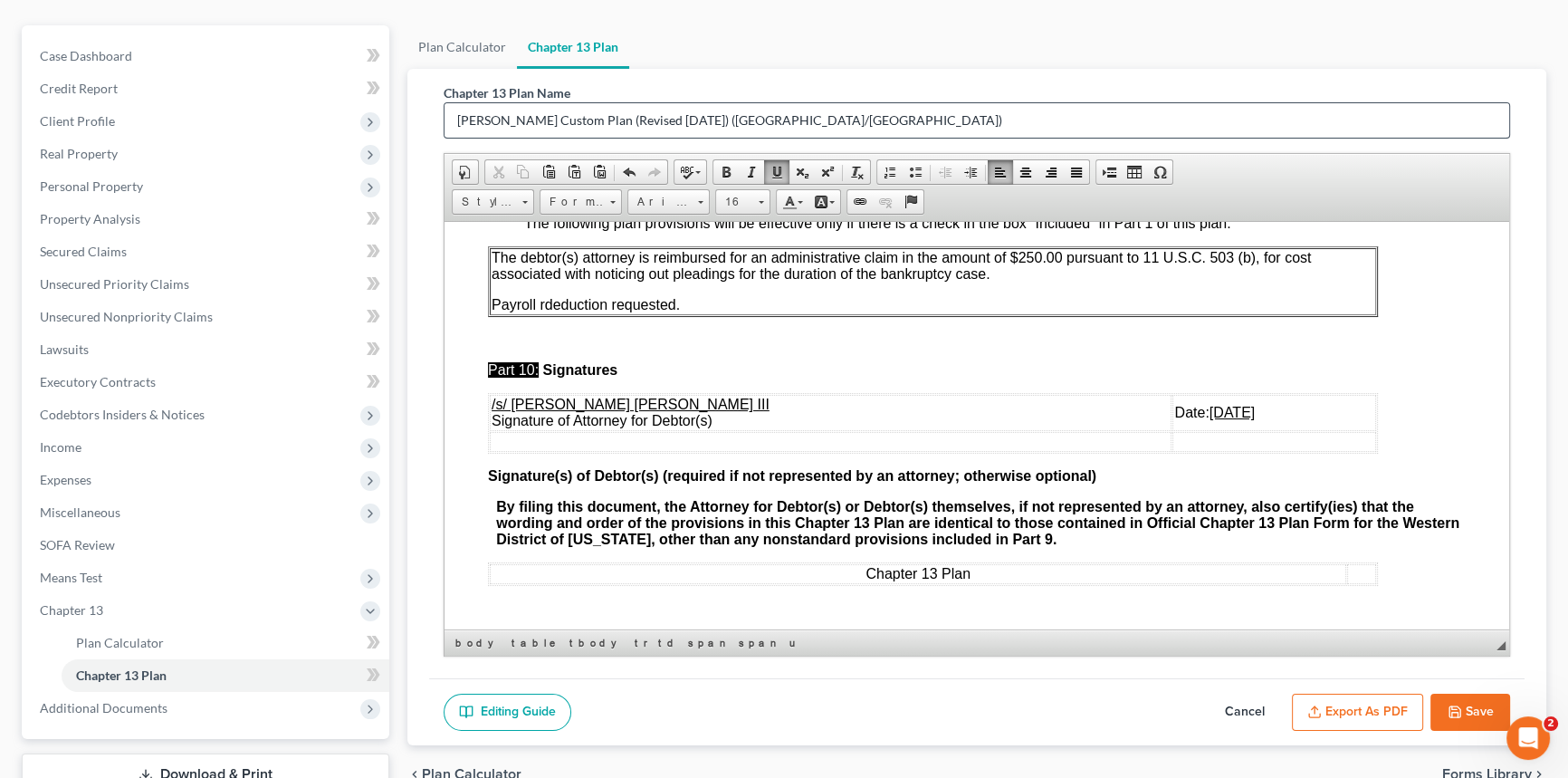
scroll to position [281, 0]
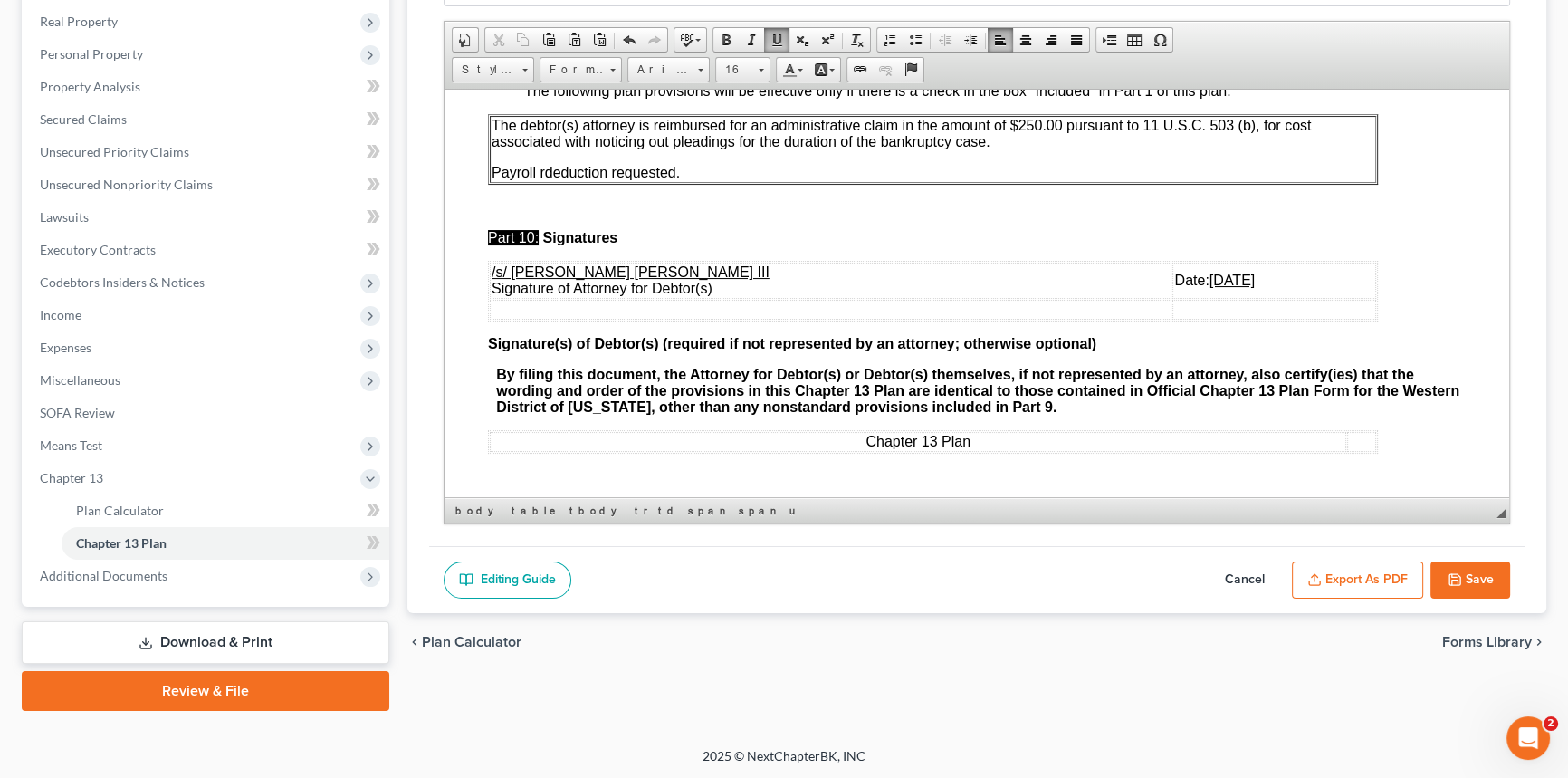
click at [1343, 570] on button "Export as PDF" at bounding box center [1358, 581] width 132 height 38
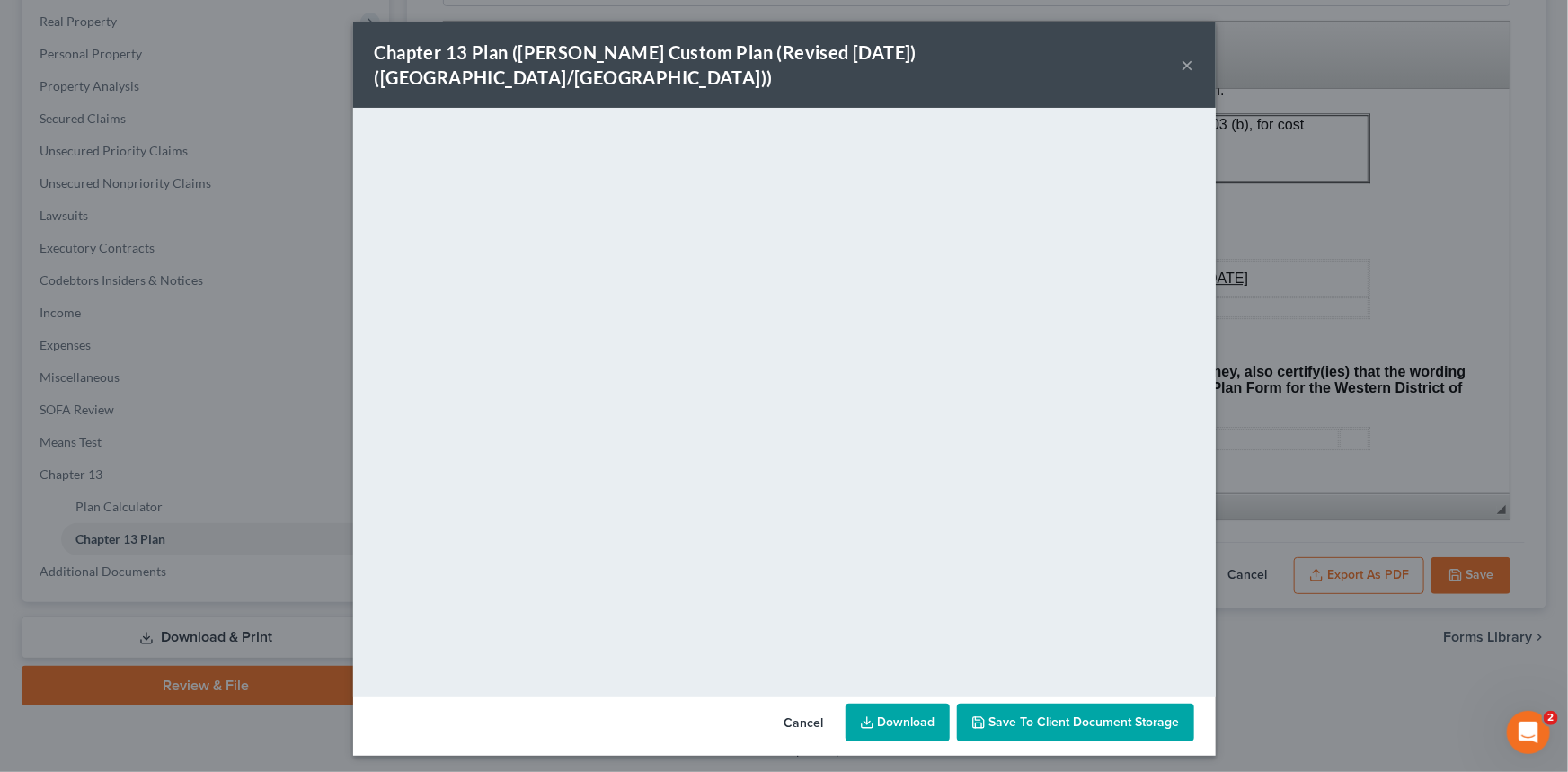
click at [1191, 54] on button "×" at bounding box center [1188, 64] width 13 height 22
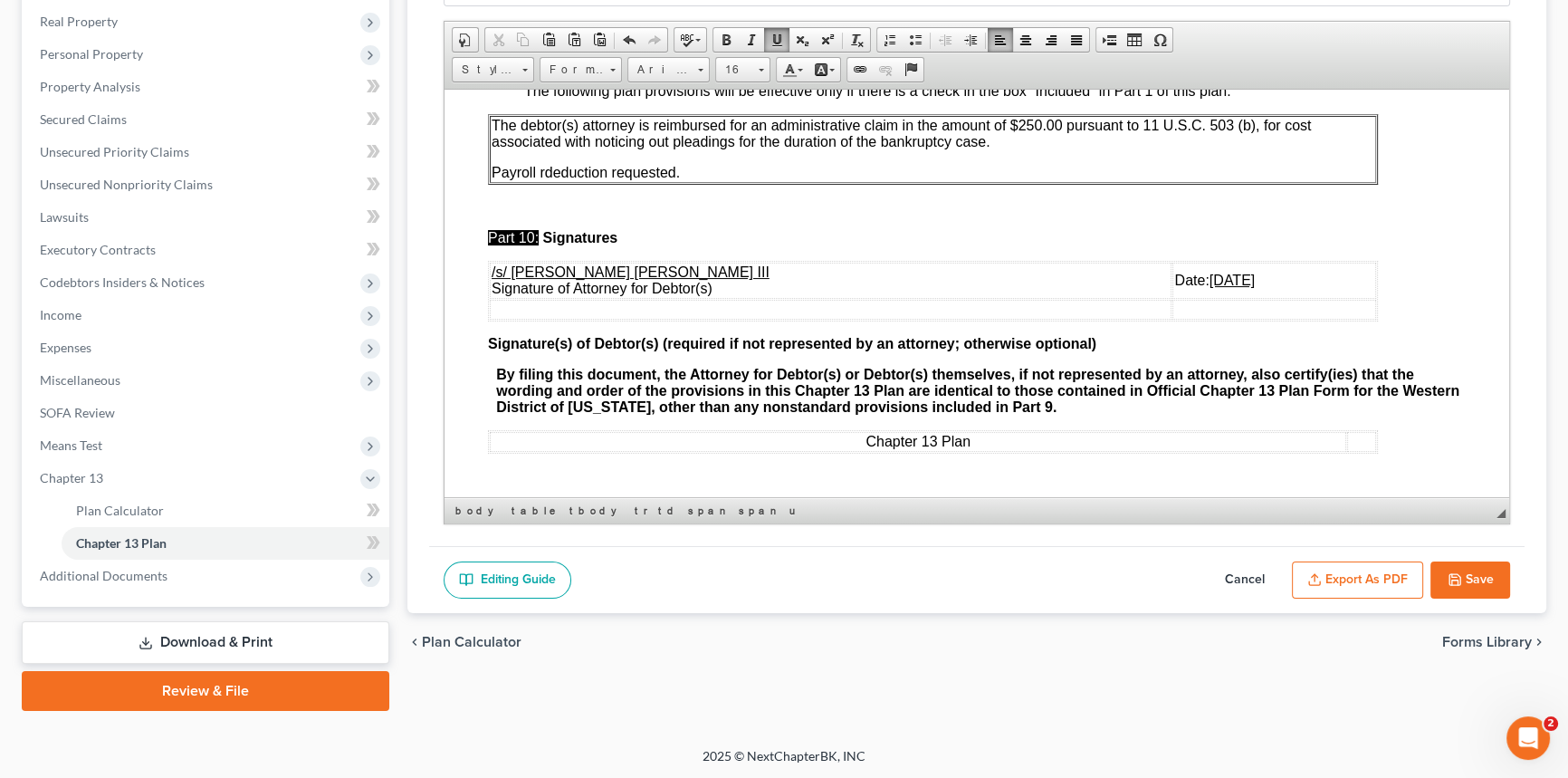
click at [1482, 568] on button "Save" at bounding box center [1469, 581] width 79 height 38
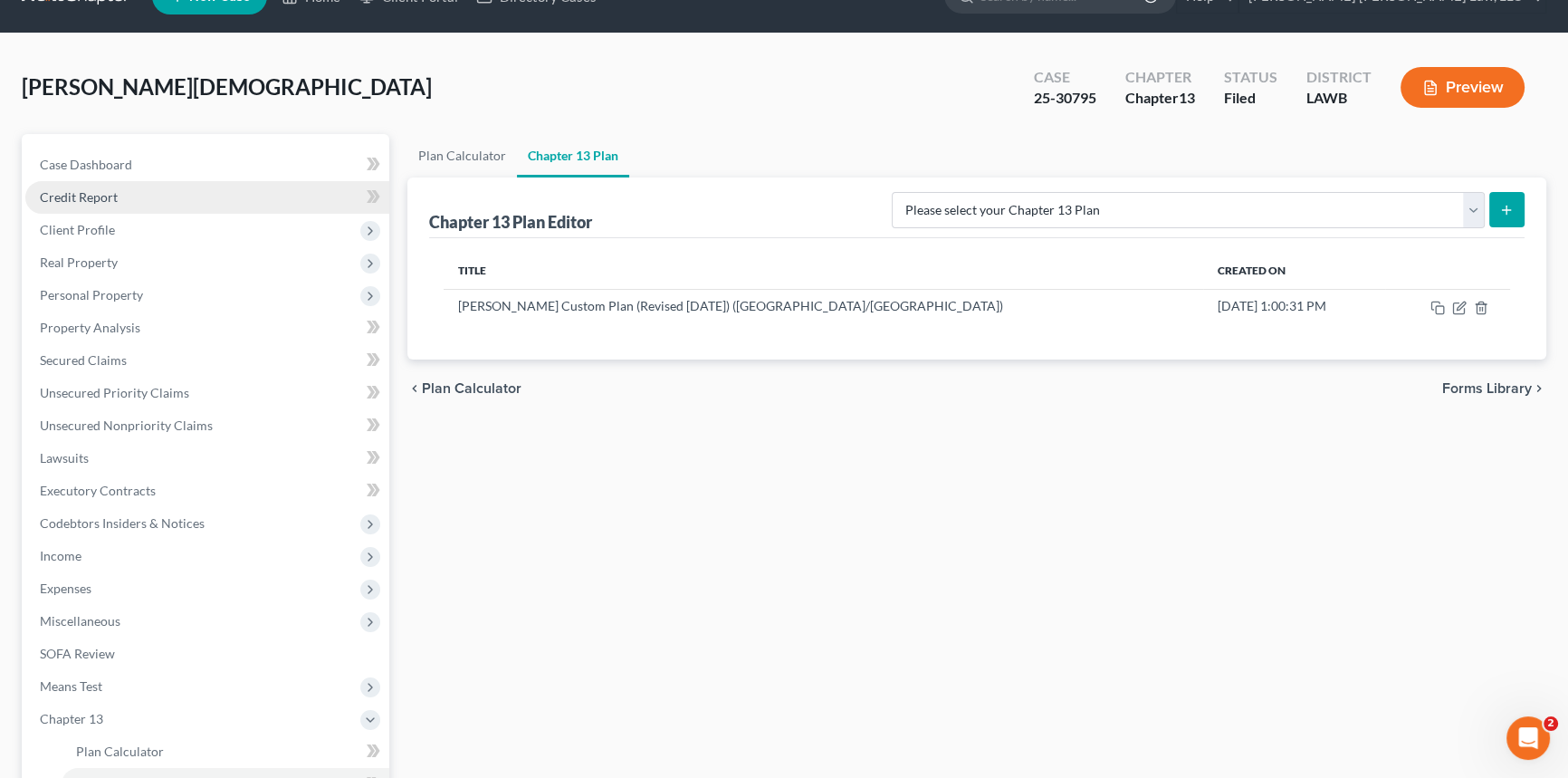
scroll to position [0, 0]
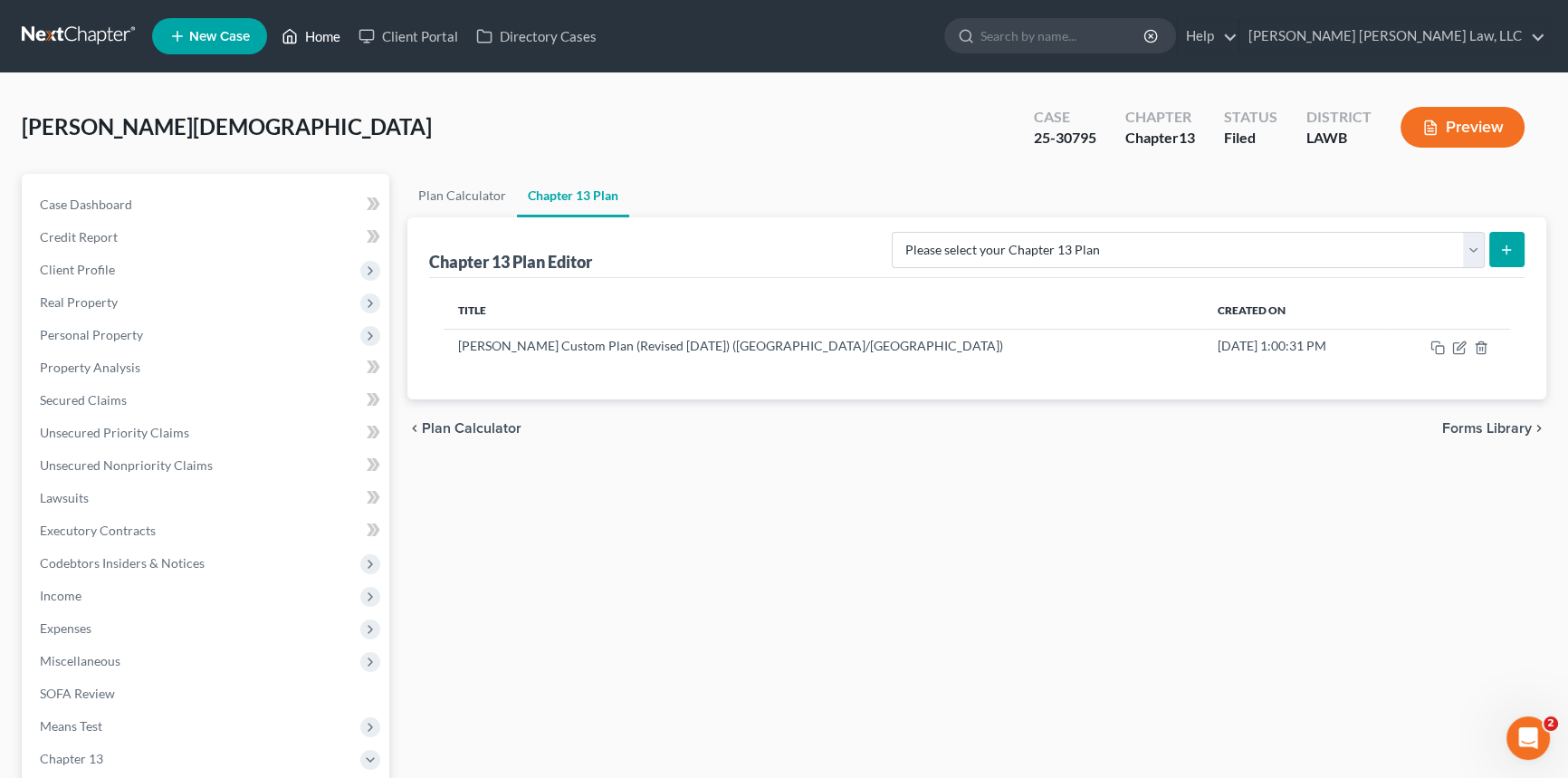
click at [325, 31] on link "Home" at bounding box center [311, 37] width 77 height 33
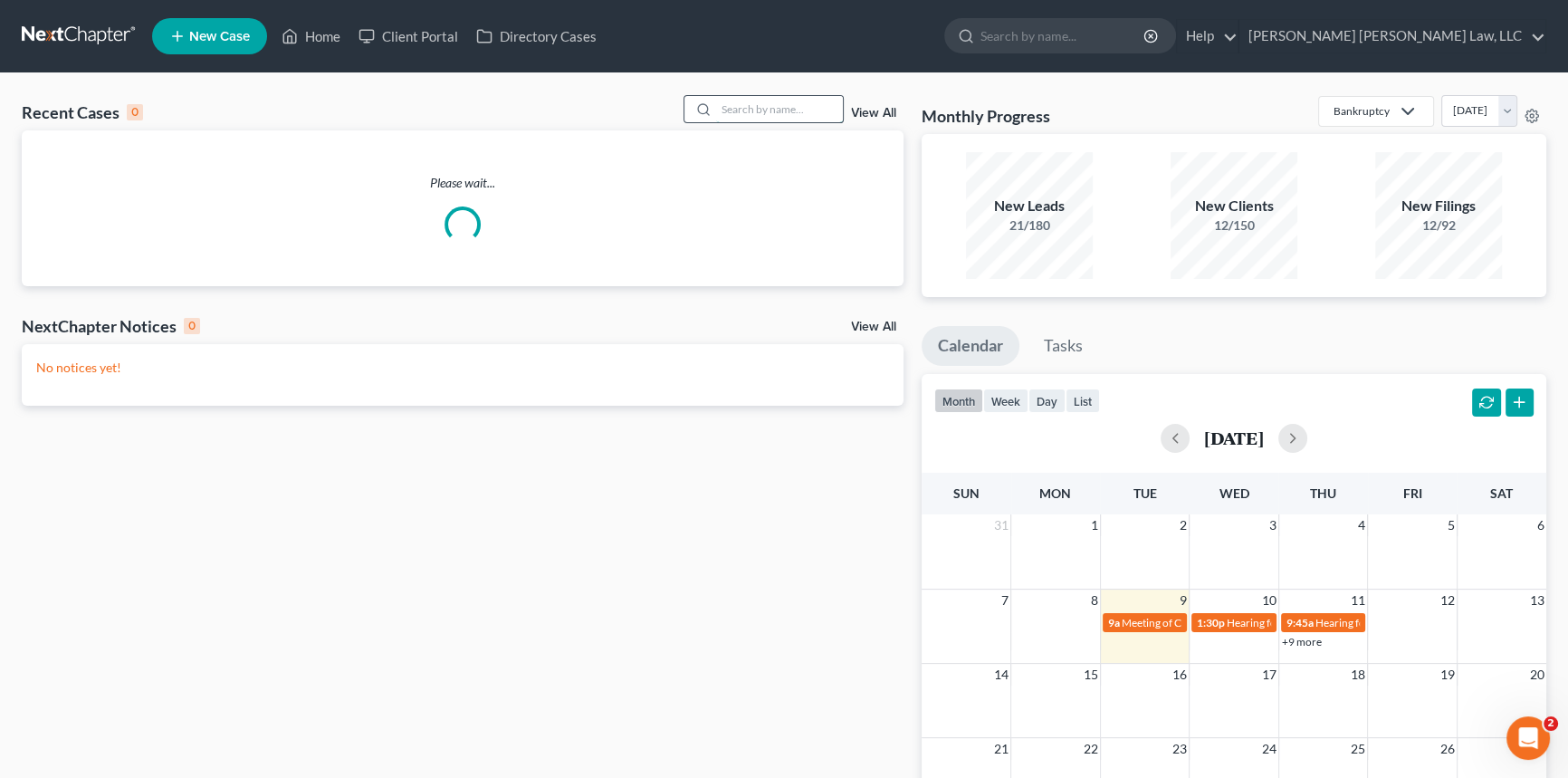
click at [721, 101] on input "search" at bounding box center [779, 109] width 127 height 27
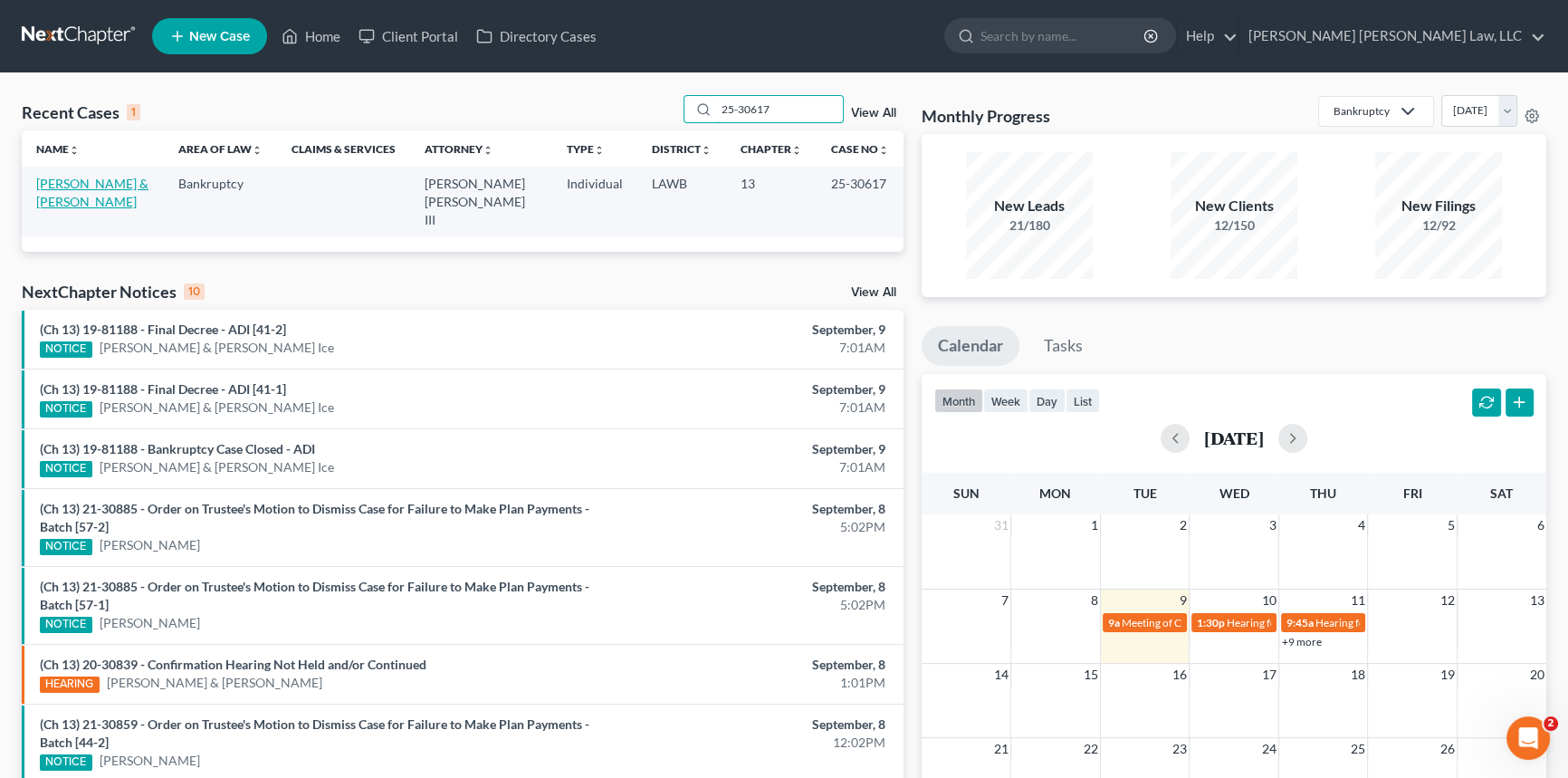
type input "25-30617"
click at [106, 184] on link "Downs, Samuel & Tammy" at bounding box center [92, 192] width 112 height 34
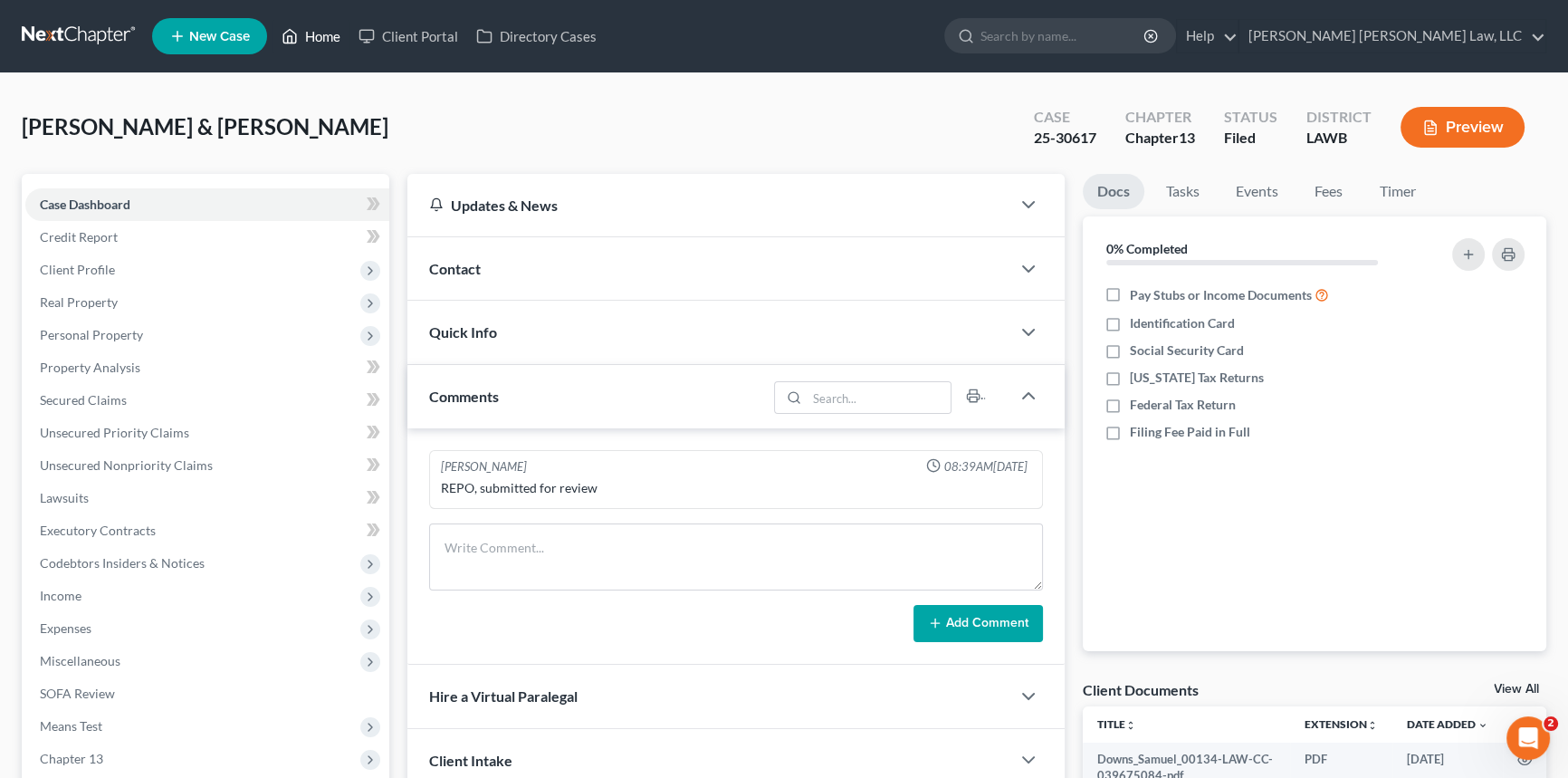
click at [318, 35] on link "Home" at bounding box center [311, 37] width 77 height 33
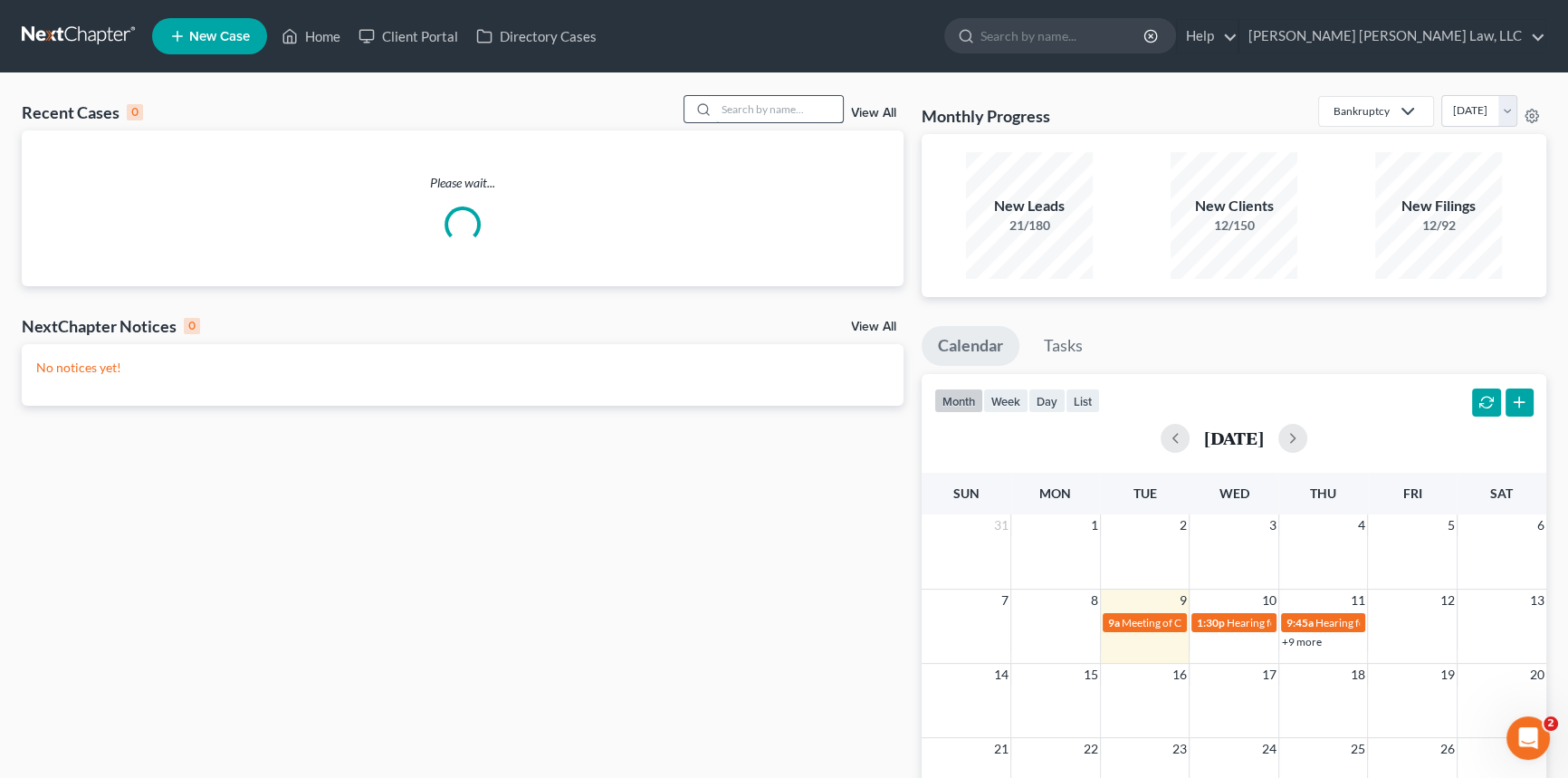
click at [742, 102] on input "search" at bounding box center [779, 109] width 127 height 27
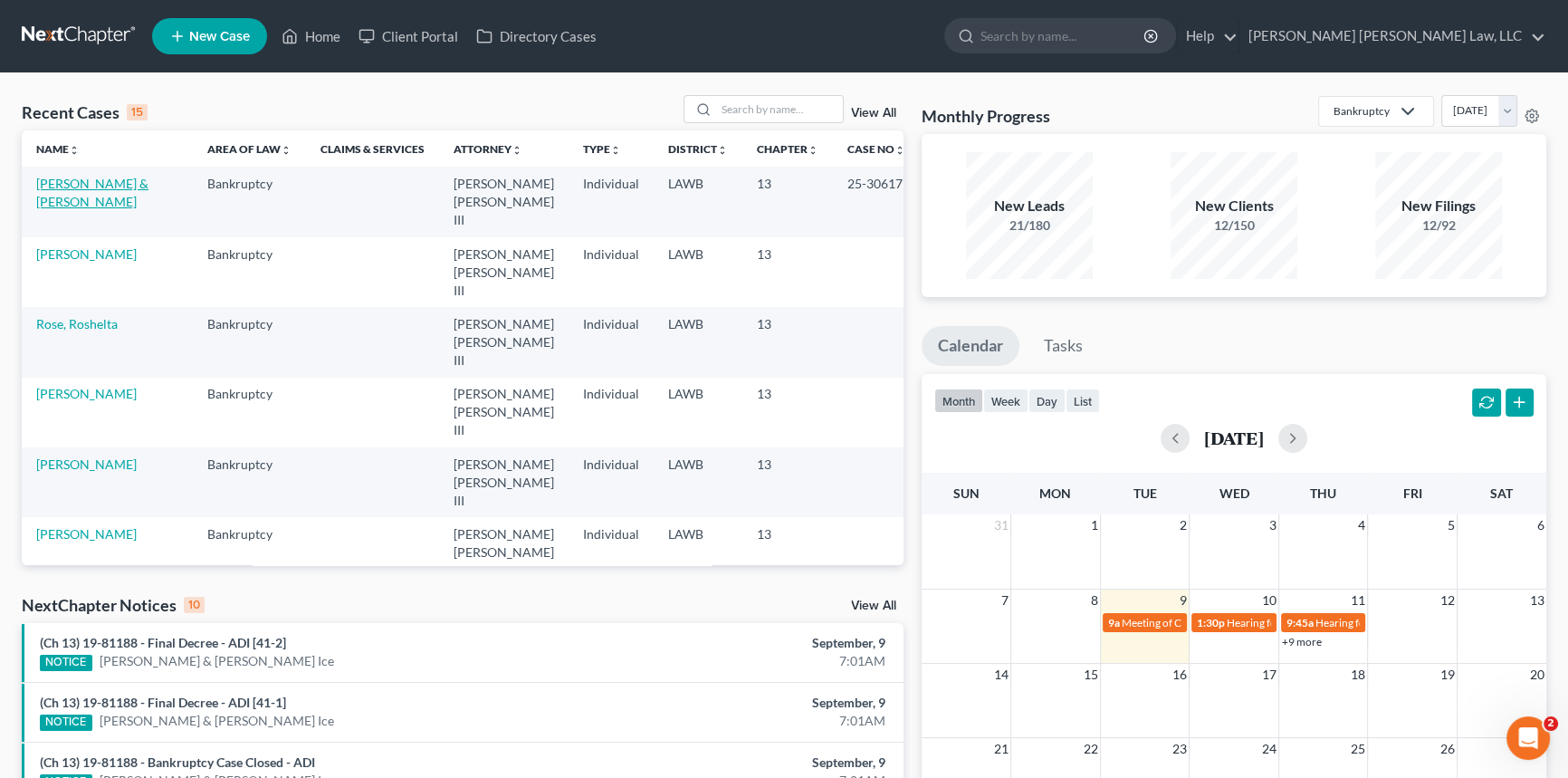
click at [84, 189] on link "Downs, Samuel & Tammy" at bounding box center [92, 192] width 112 height 34
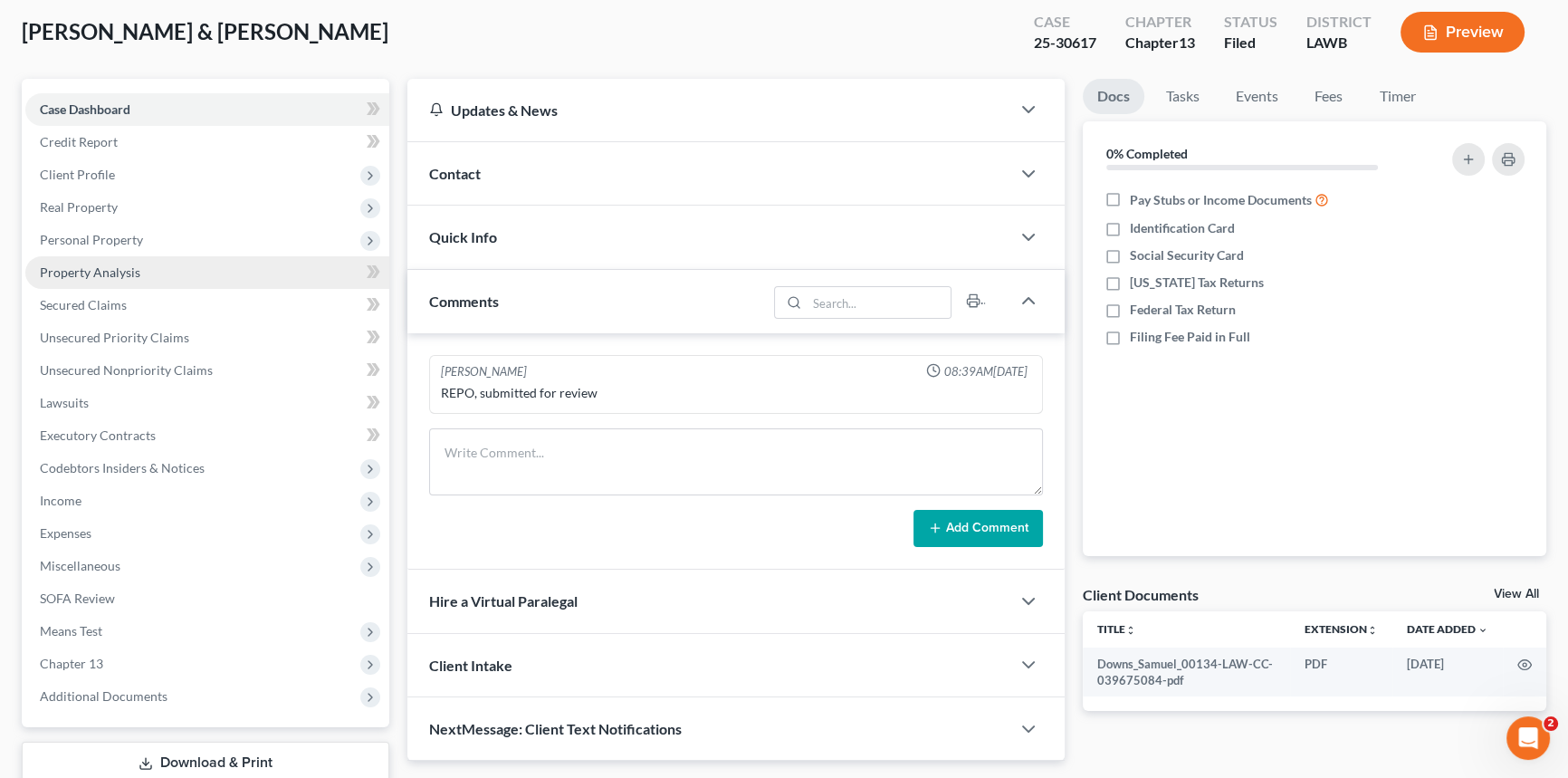
scroll to position [215, 0]
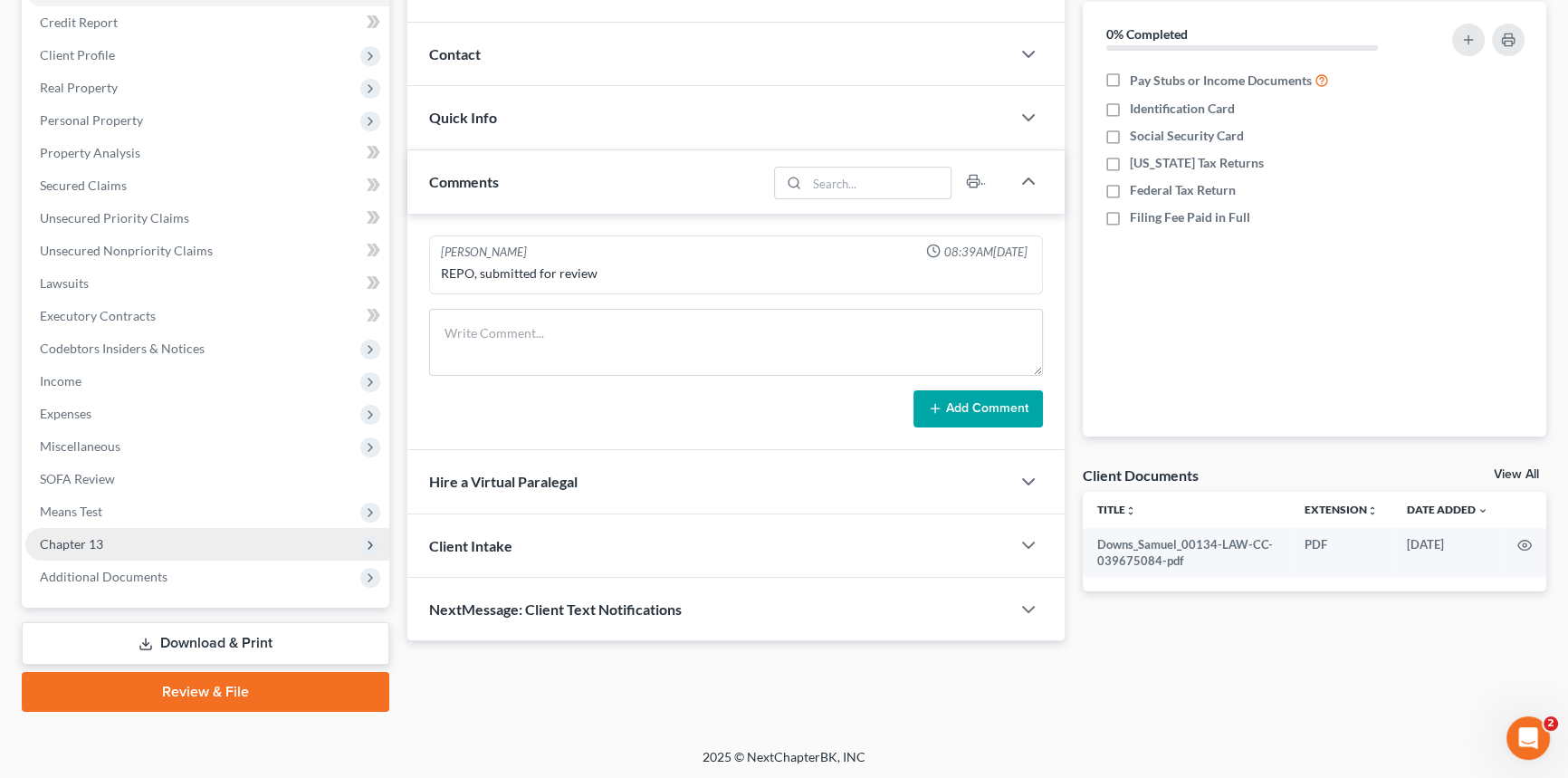
click at [110, 538] on span "Chapter 13" at bounding box center [207, 545] width 364 height 33
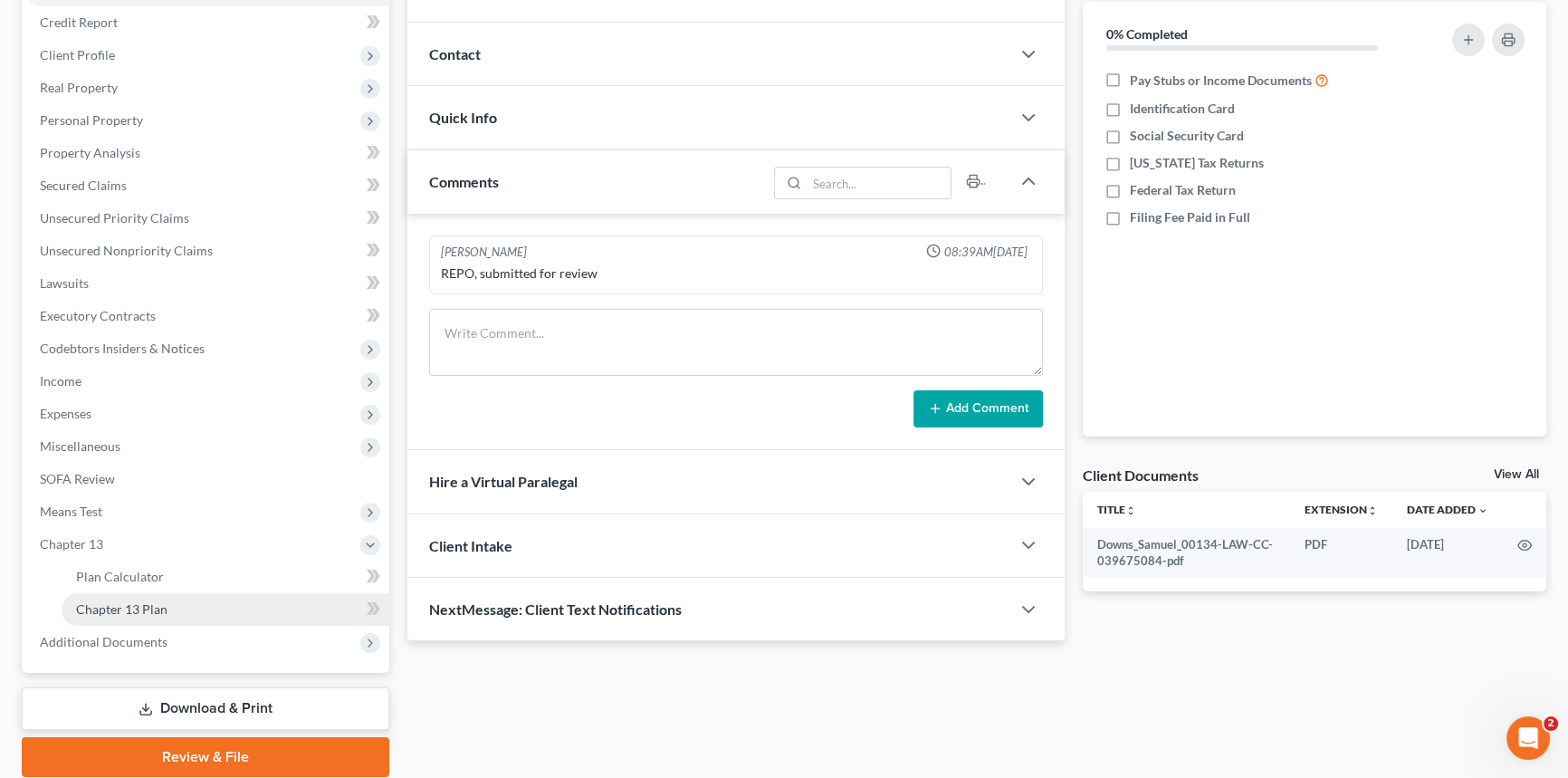
click at [181, 612] on link "Chapter 13 Plan" at bounding box center [225, 610] width 328 height 33
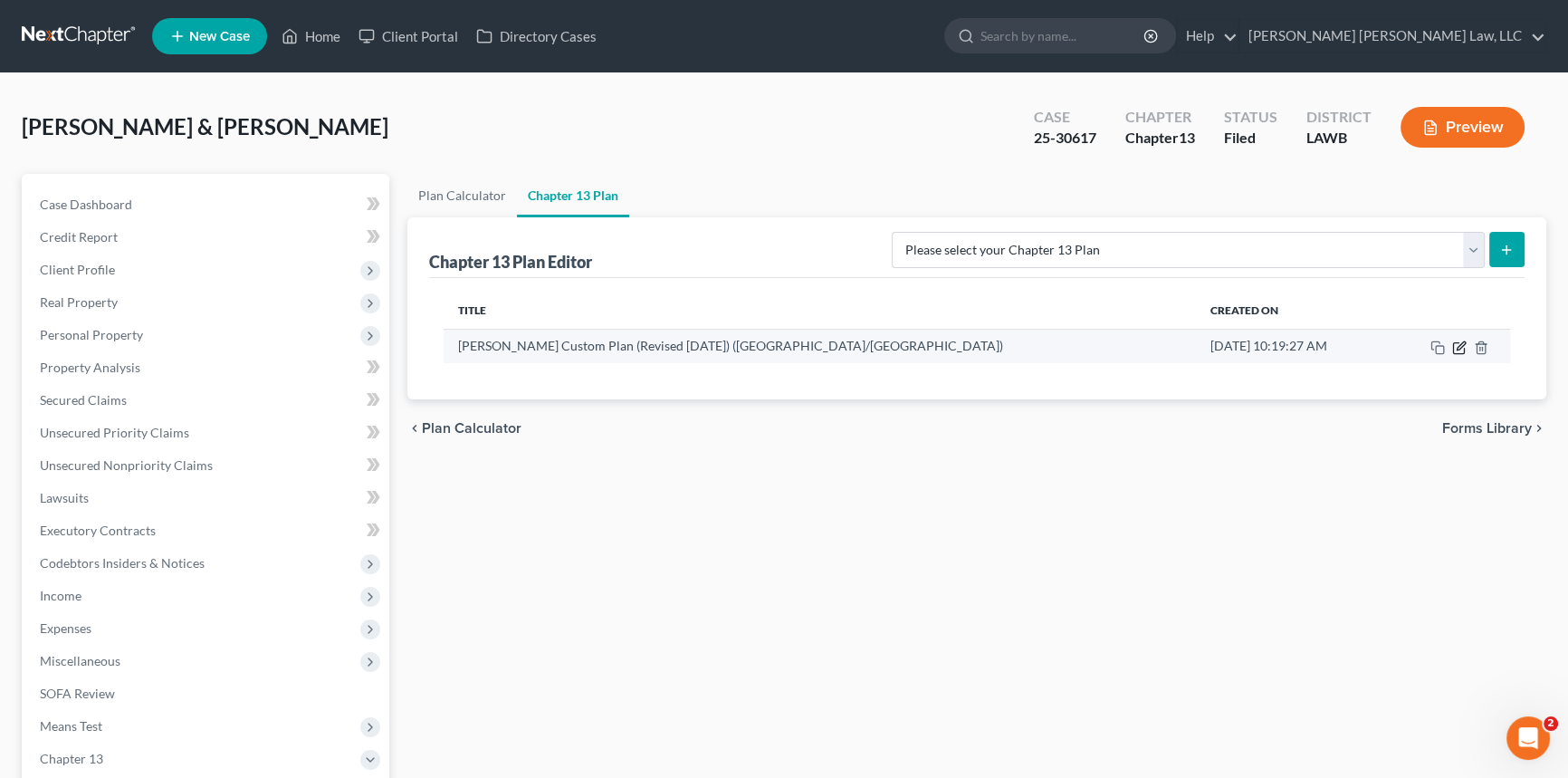
click at [1462, 344] on icon "button" at bounding box center [1460, 345] width 8 height 8
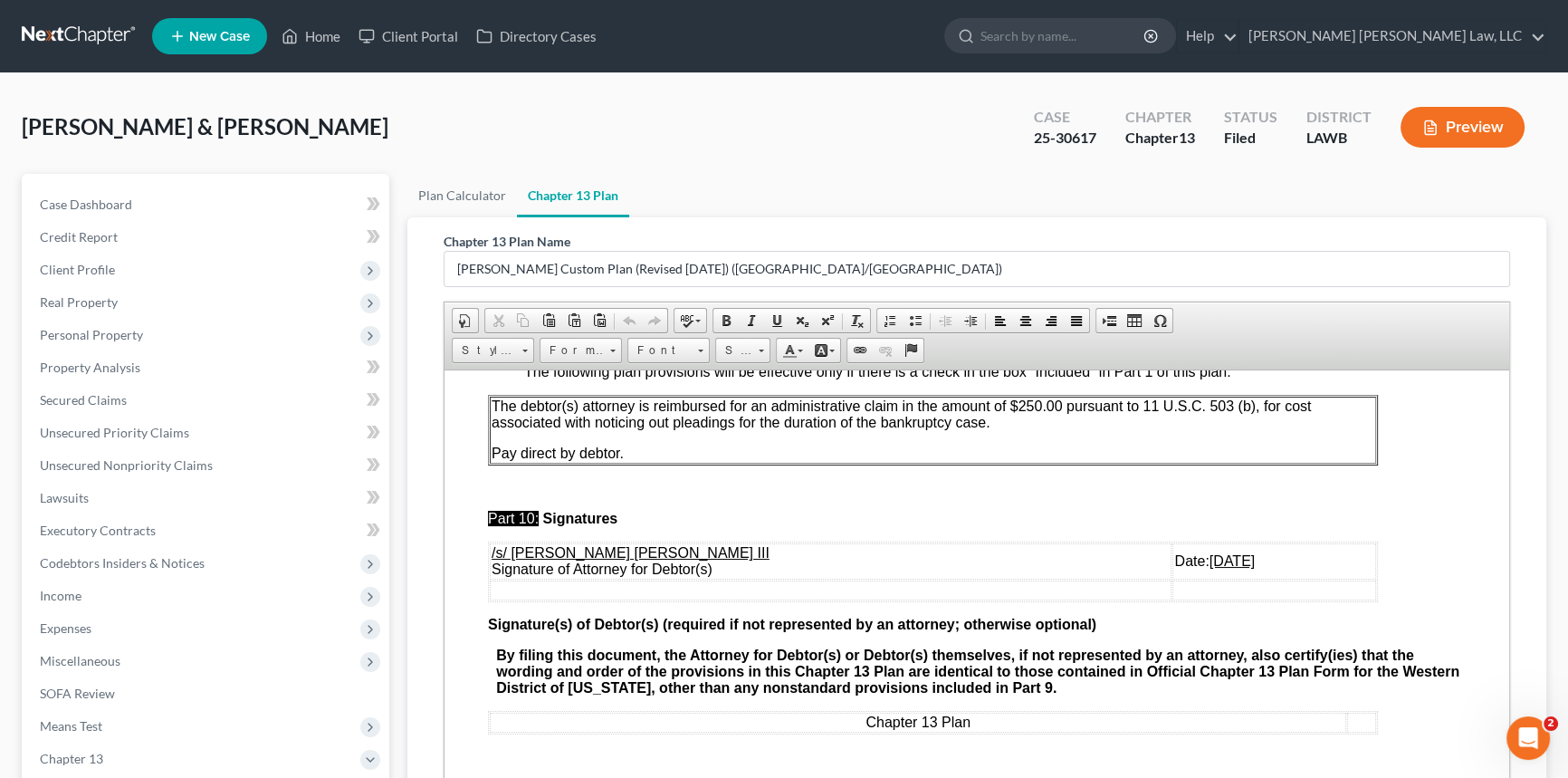
scroll to position [6549, 0]
click at [1209, 560] on u "09/03/2025" at bounding box center [1232, 560] width 46 height 16
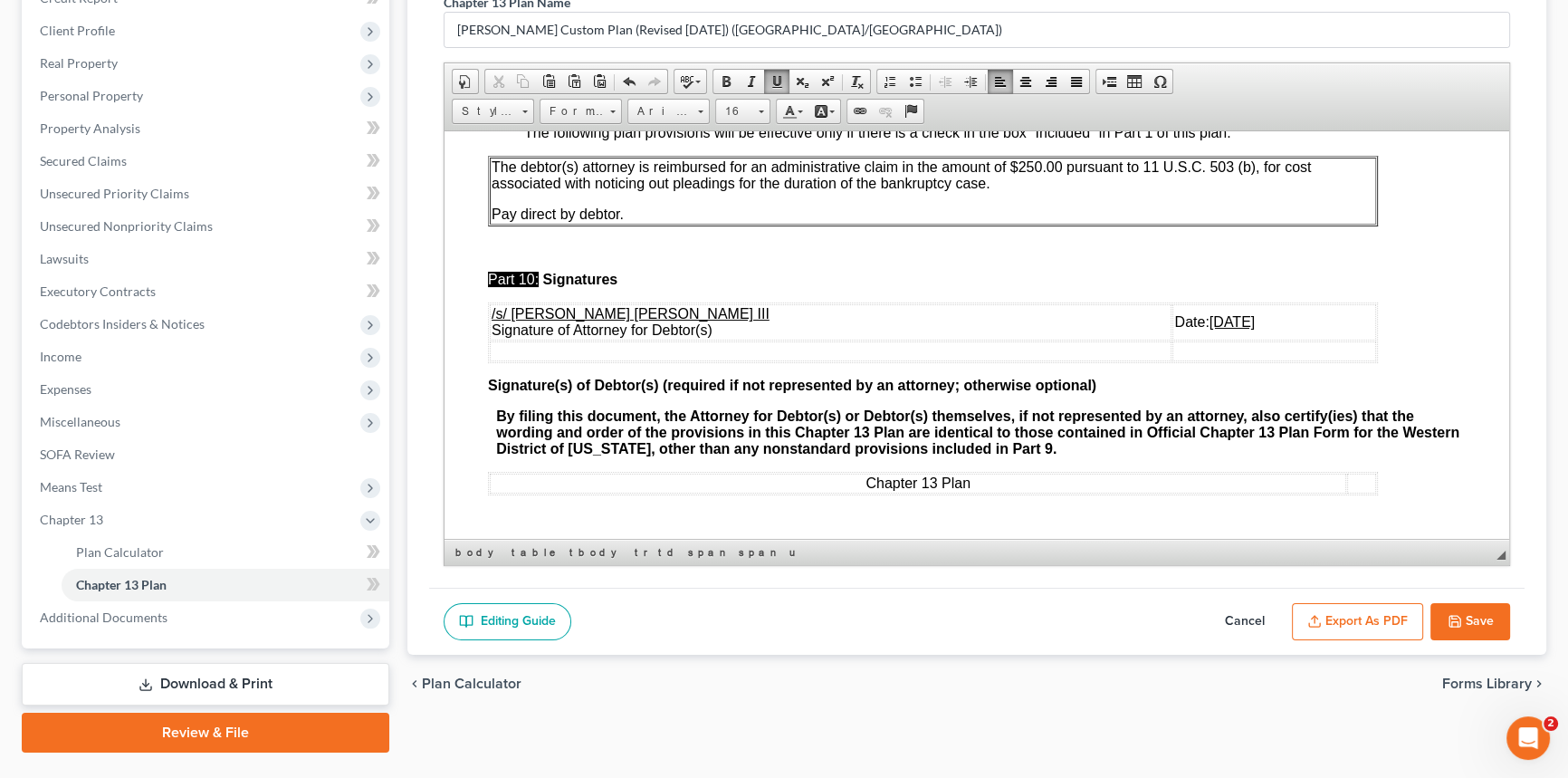
scroll to position [281, 0]
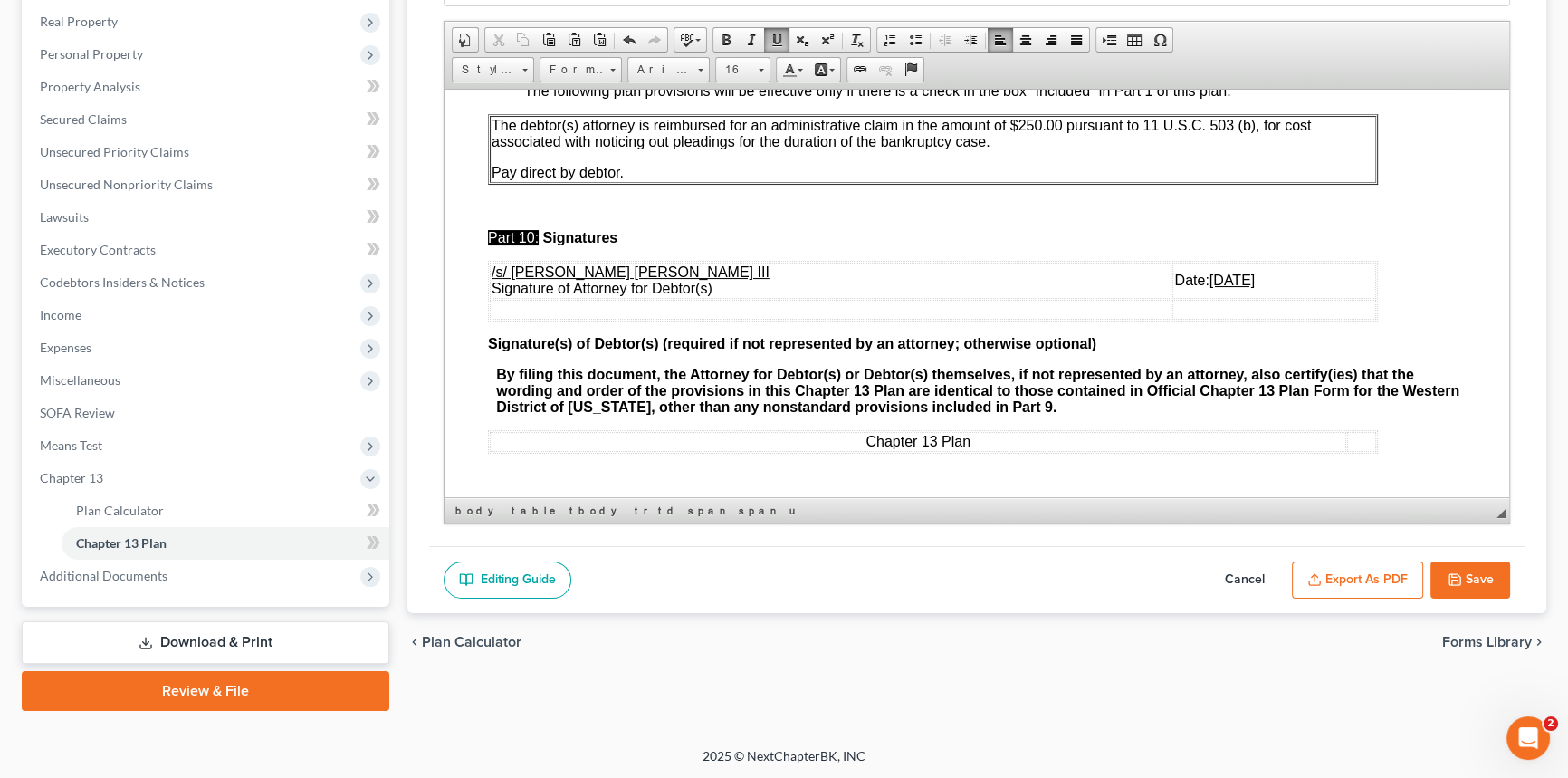
click at [1371, 583] on button "Export as PDF" at bounding box center [1358, 581] width 132 height 38
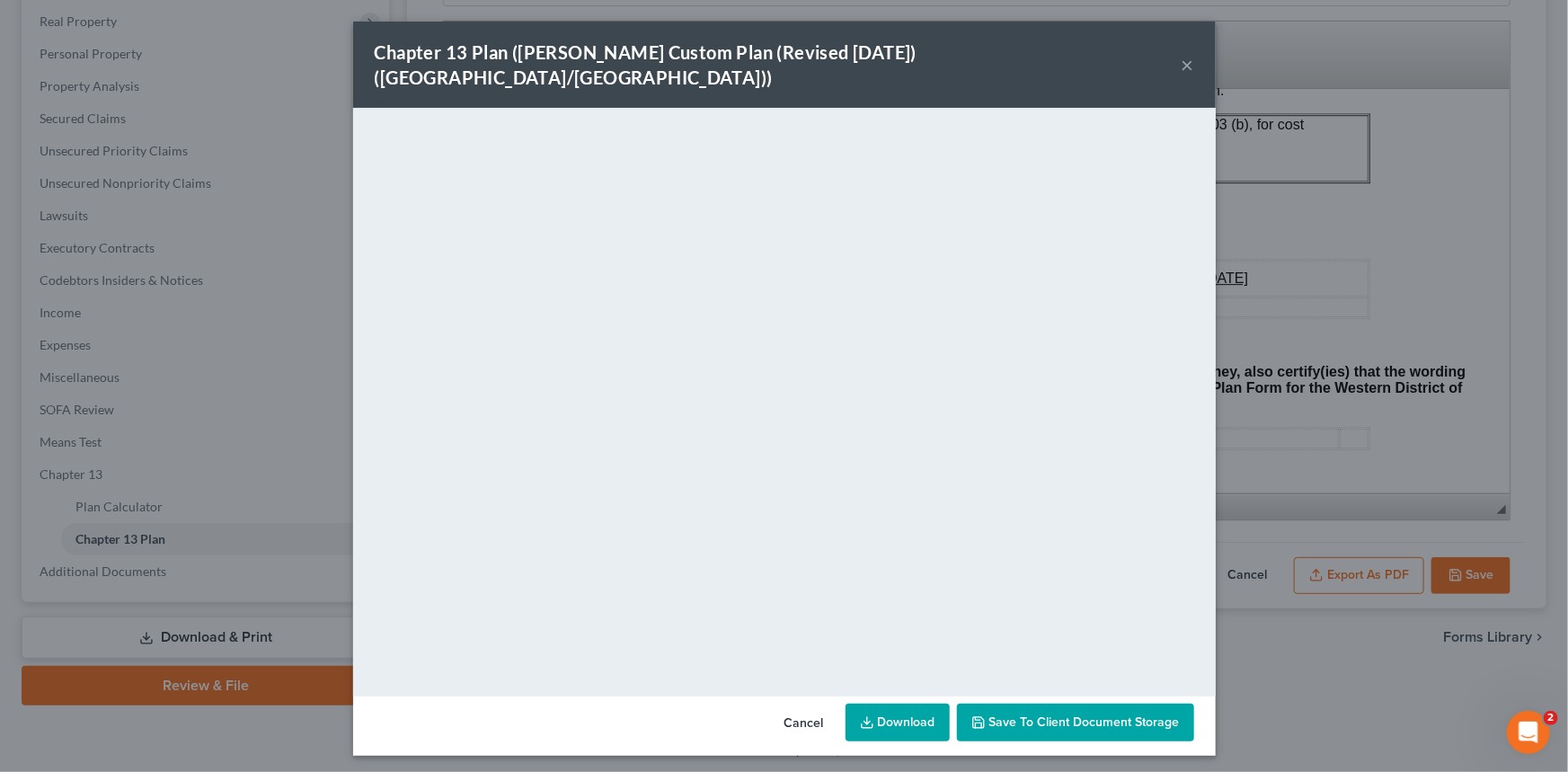
click at [1186, 54] on button "×" at bounding box center [1188, 64] width 13 height 22
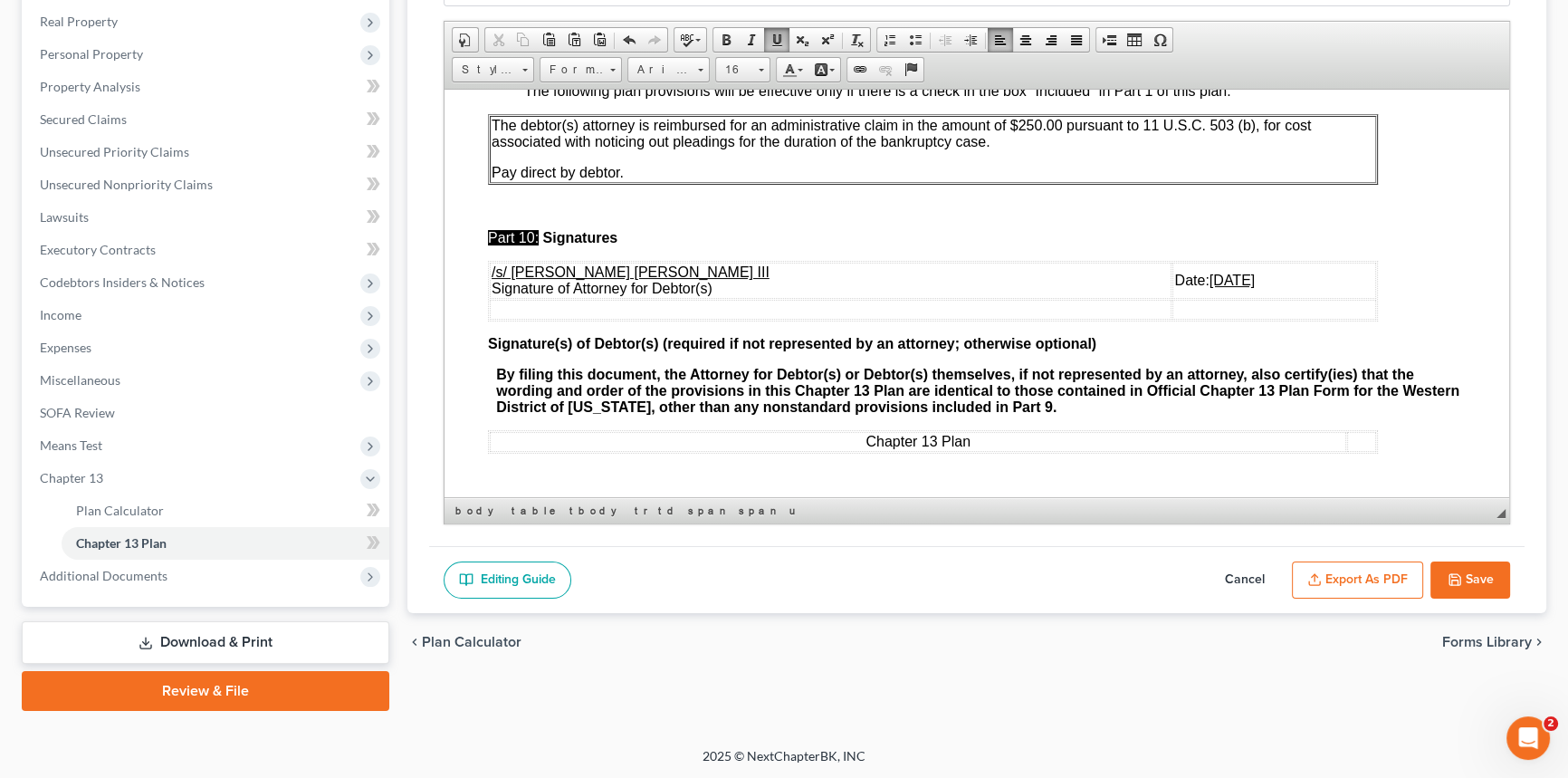
click at [1455, 581] on icon "button" at bounding box center [1455, 580] width 11 height 11
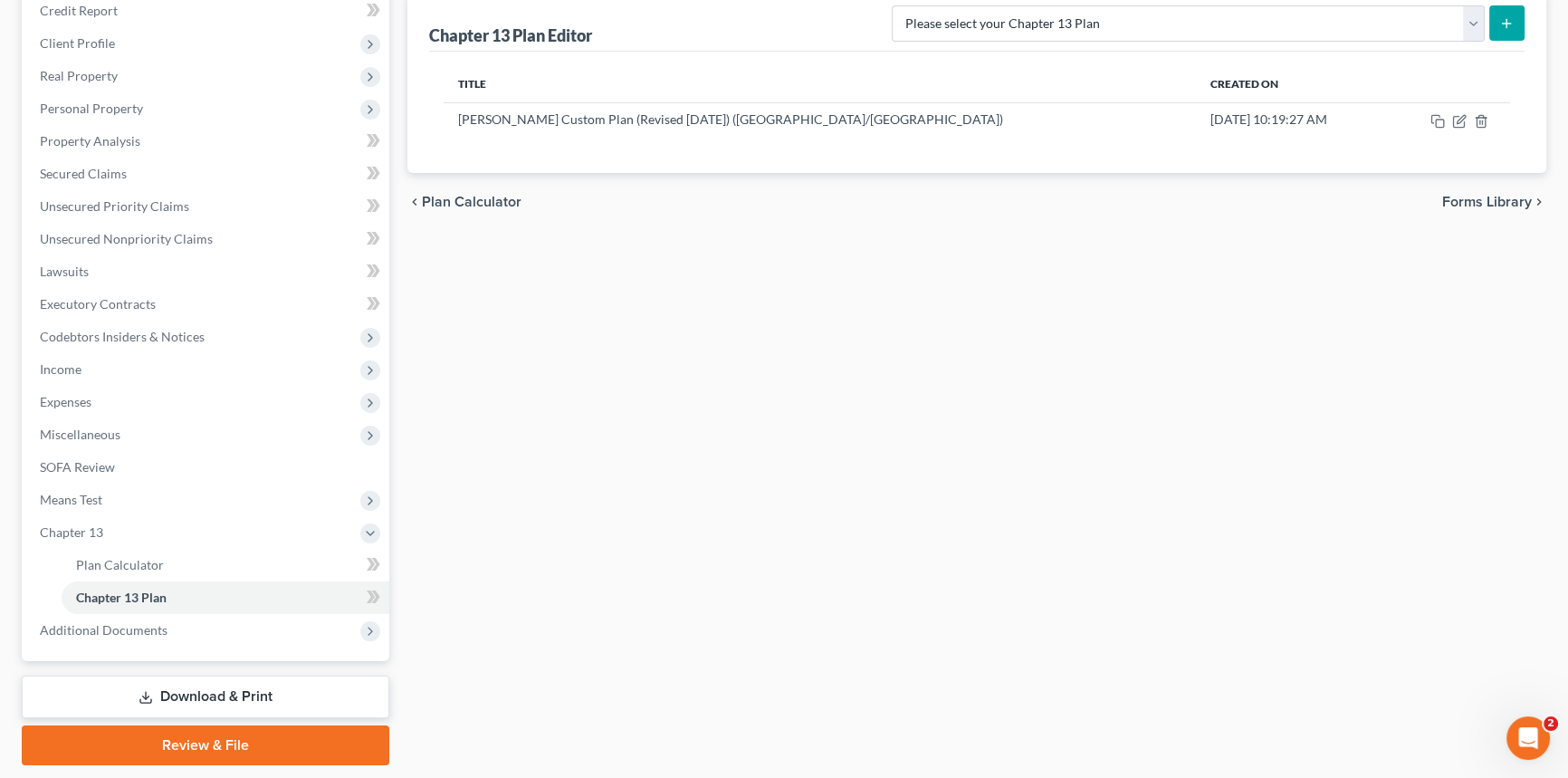
scroll to position [0, 0]
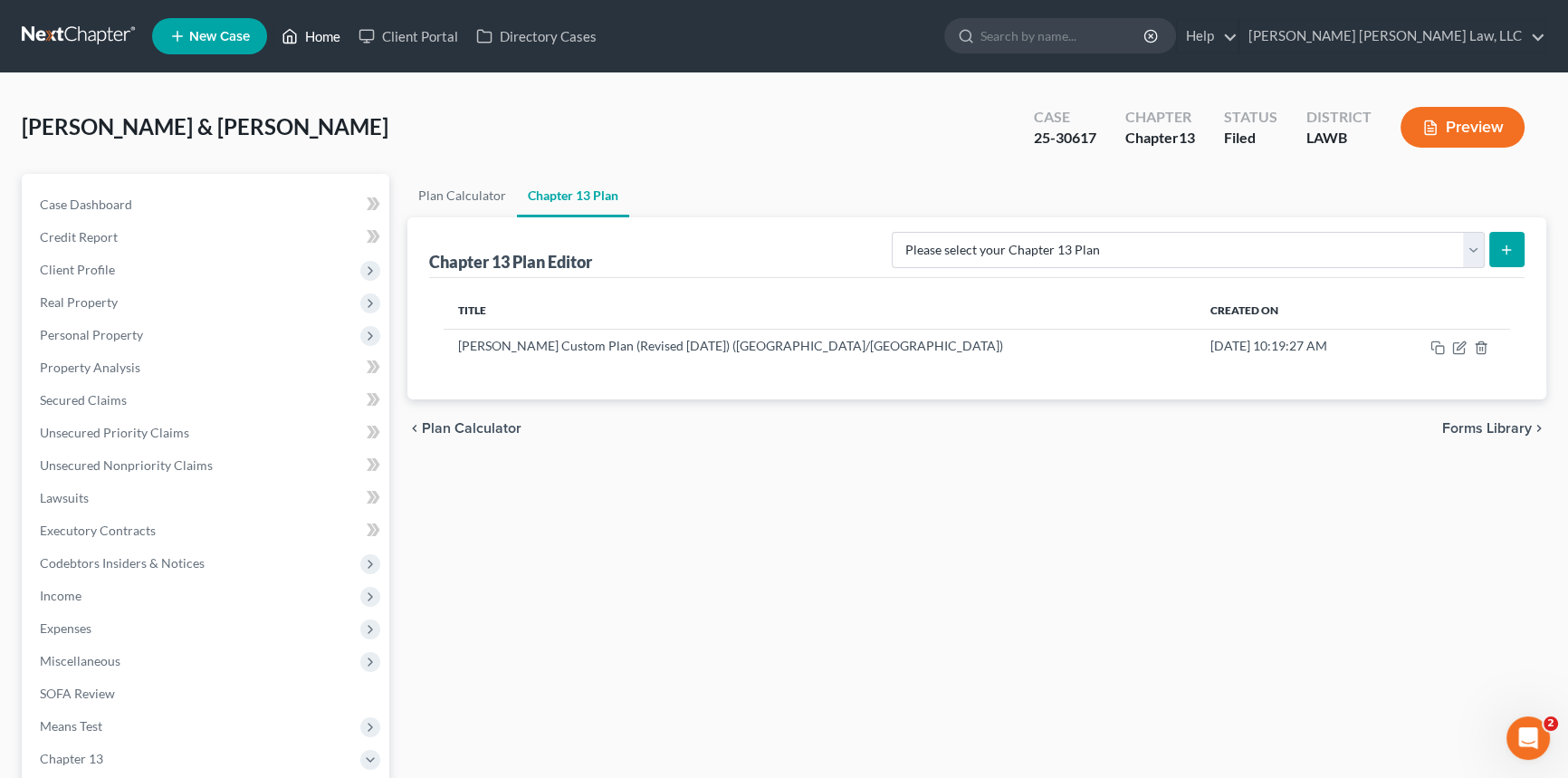
click at [323, 35] on link "Home" at bounding box center [311, 37] width 77 height 33
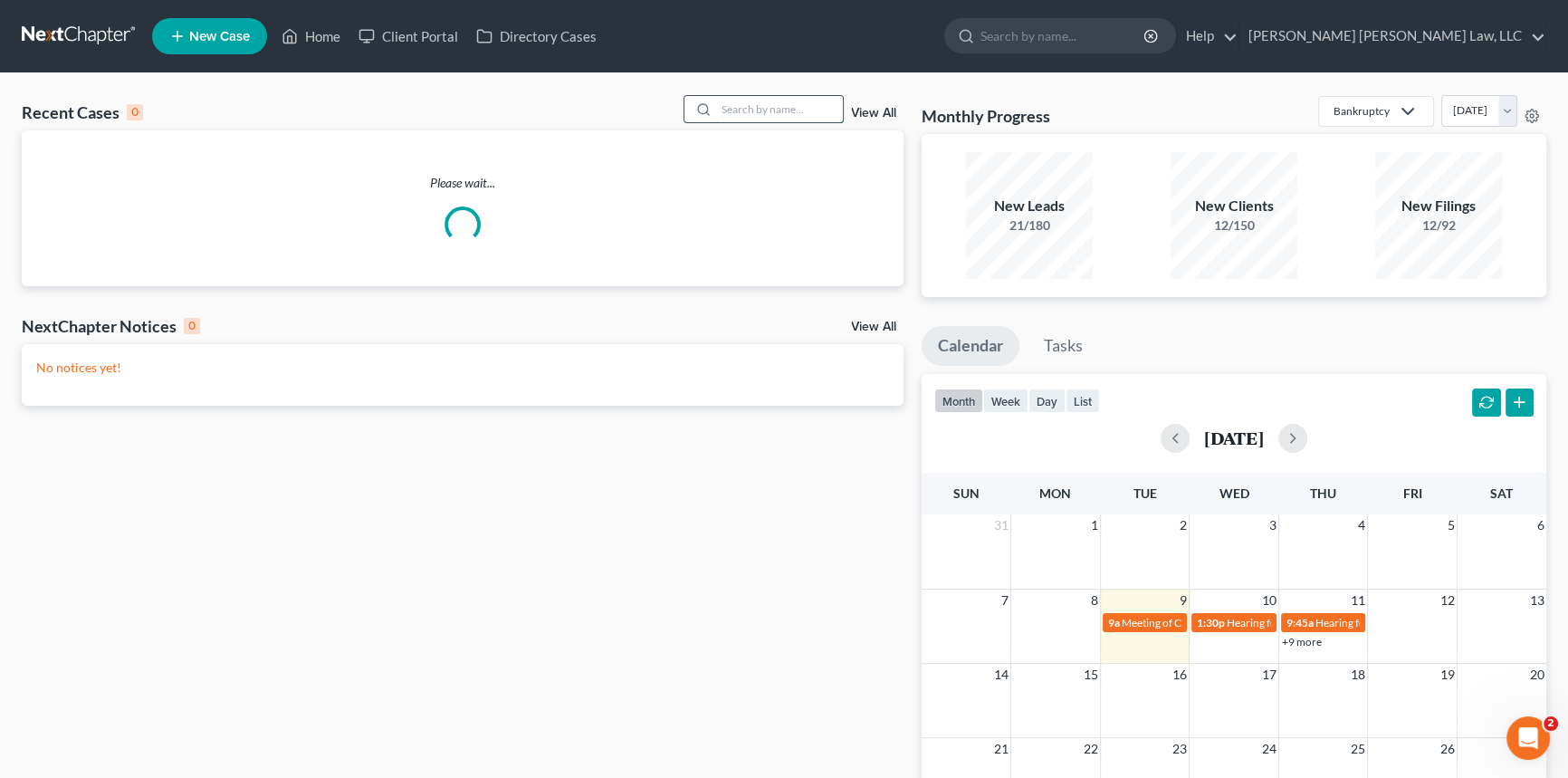
click at [733, 113] on input "search" at bounding box center [779, 109] width 127 height 27
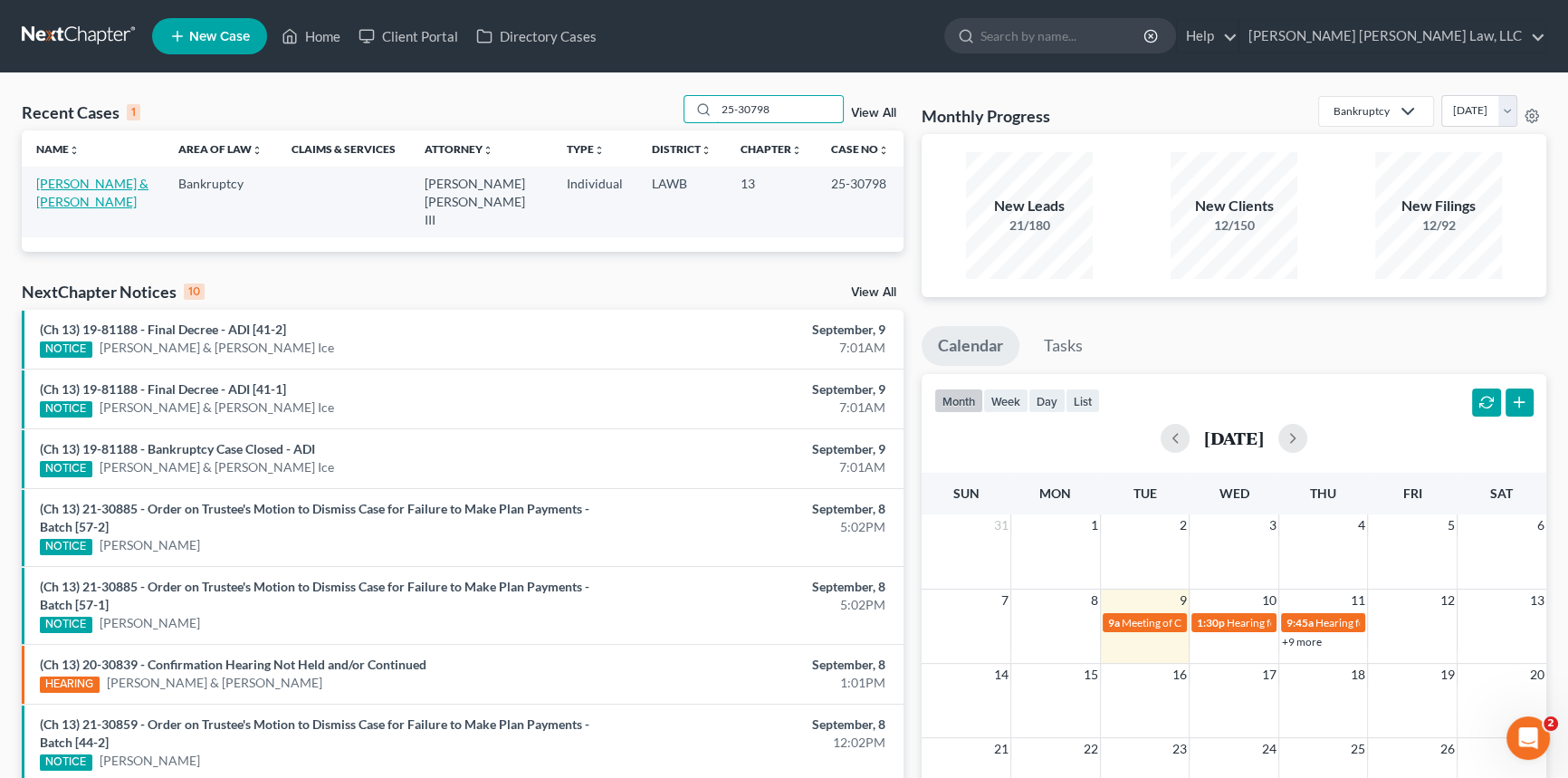
type input "25-30798"
click at [86, 181] on link "Suthrlen, Marshall & Owens, Heather" at bounding box center [92, 192] width 112 height 34
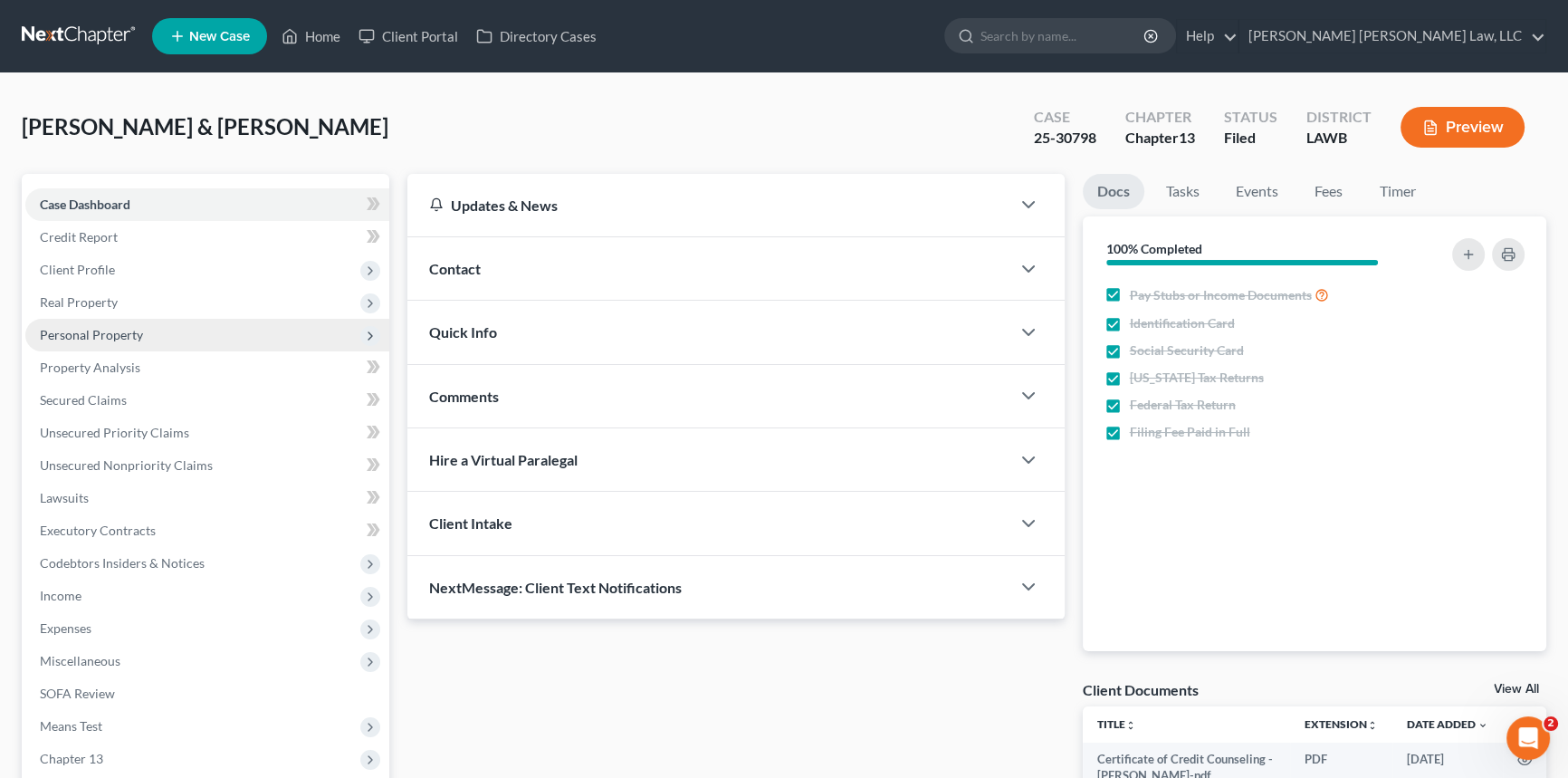
click at [111, 330] on span "Personal Property" at bounding box center [91, 335] width 103 height 16
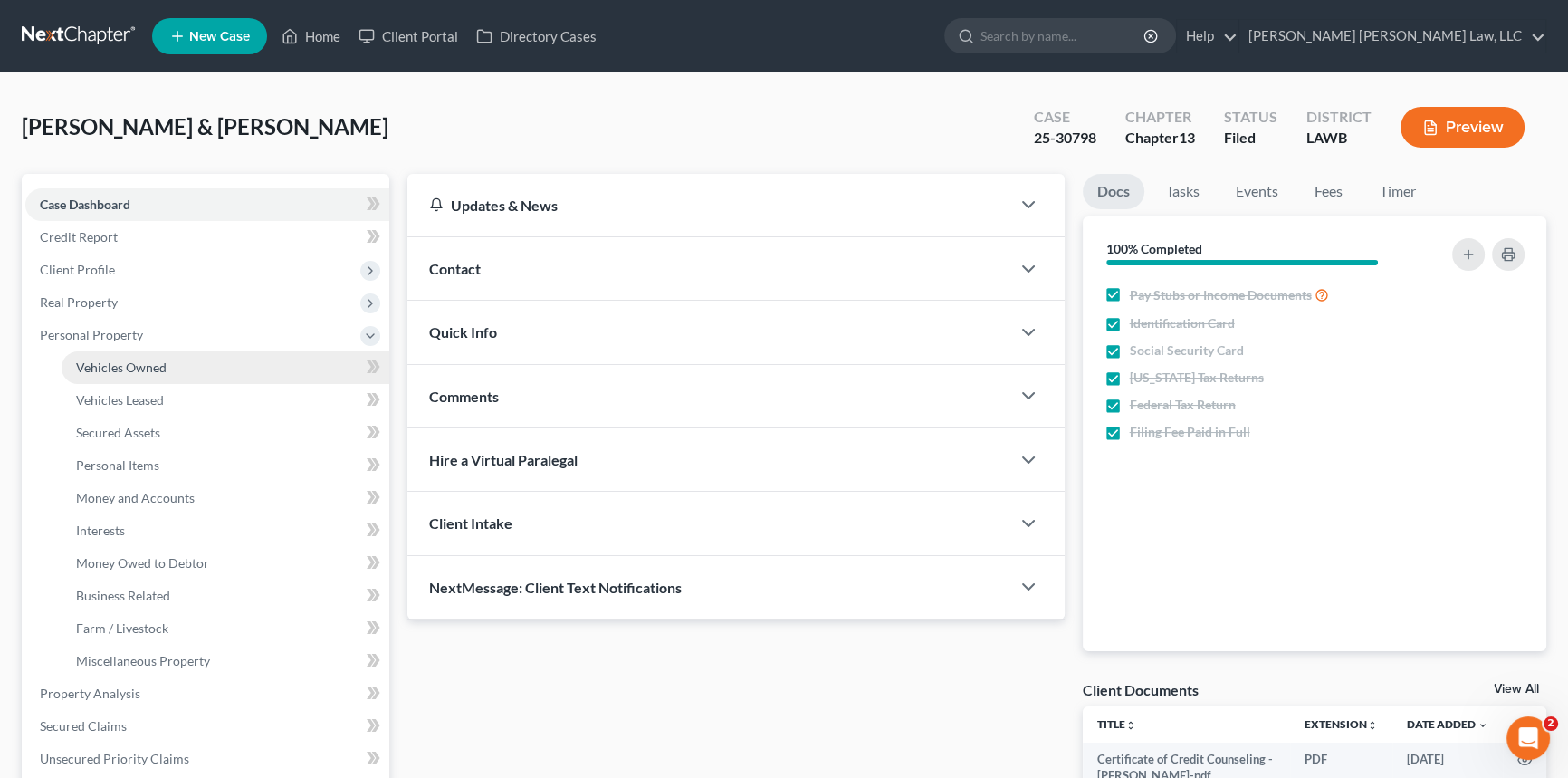
click at [132, 370] on span "Vehicles Owned" at bounding box center [121, 367] width 90 height 16
